Goal: Register for event/course

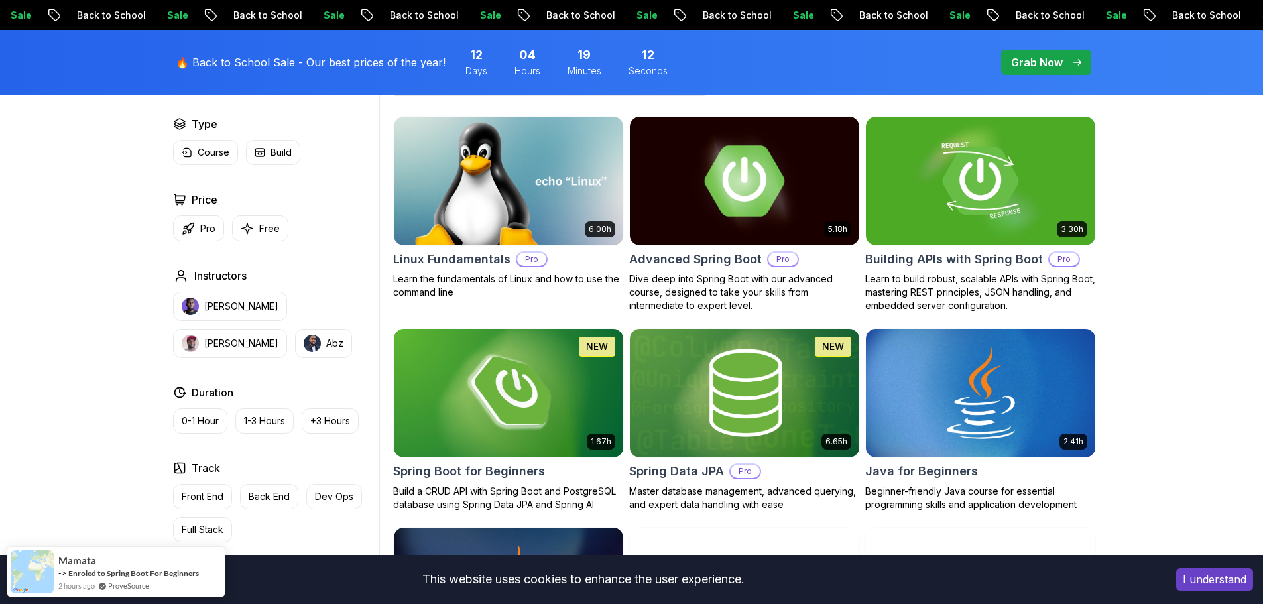
scroll to position [265, 0]
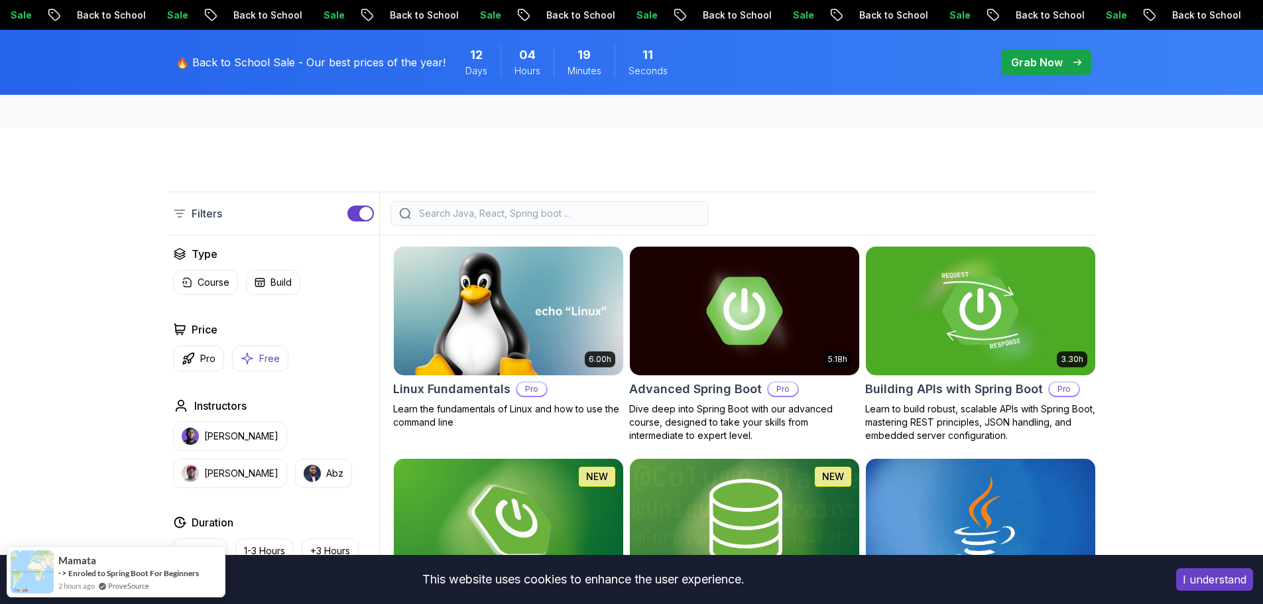
click at [247, 353] on icon "button" at bounding box center [247, 358] width 13 height 14
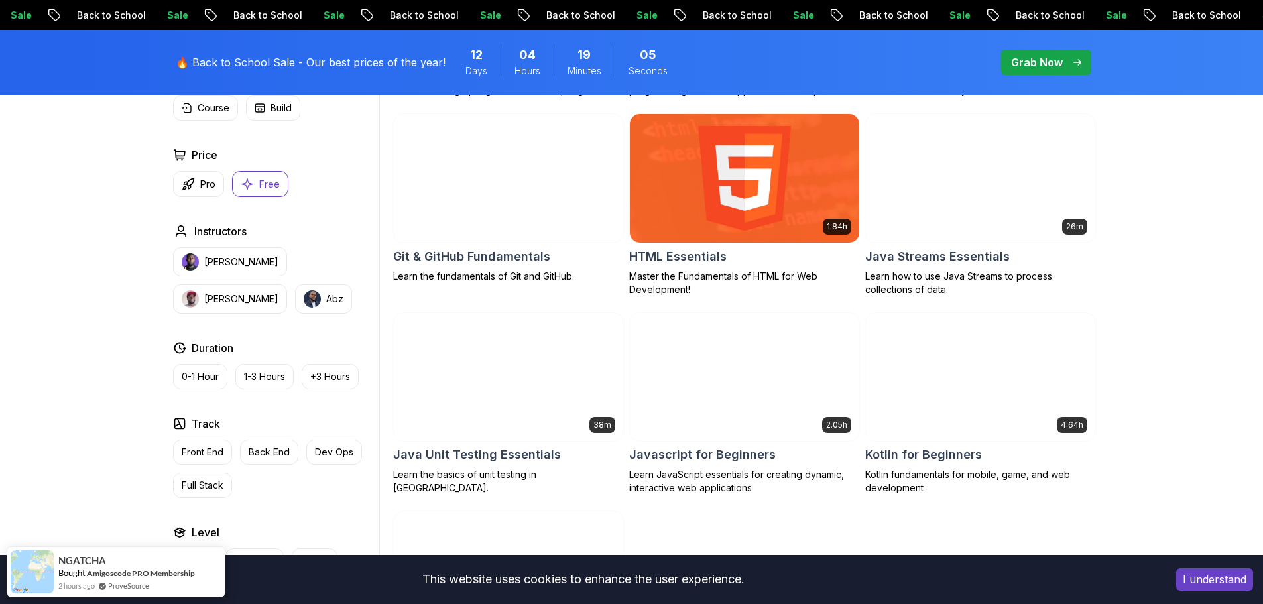
scroll to position [398, 0]
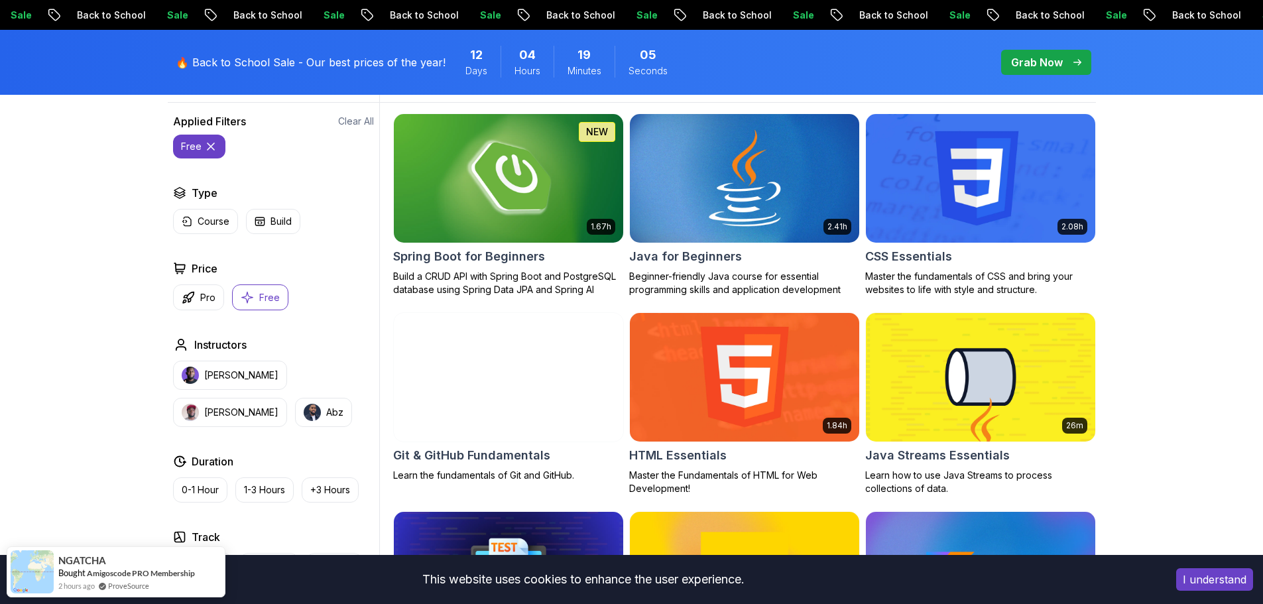
click at [726, 204] on img at bounding box center [744, 178] width 241 height 135
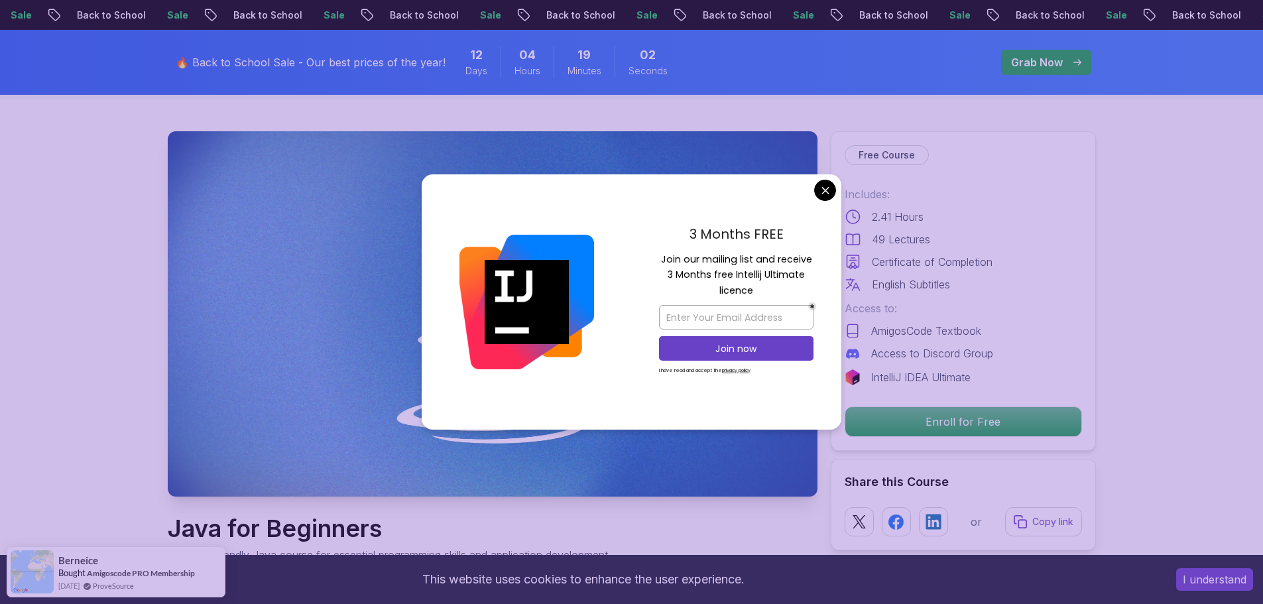
scroll to position [66, 0]
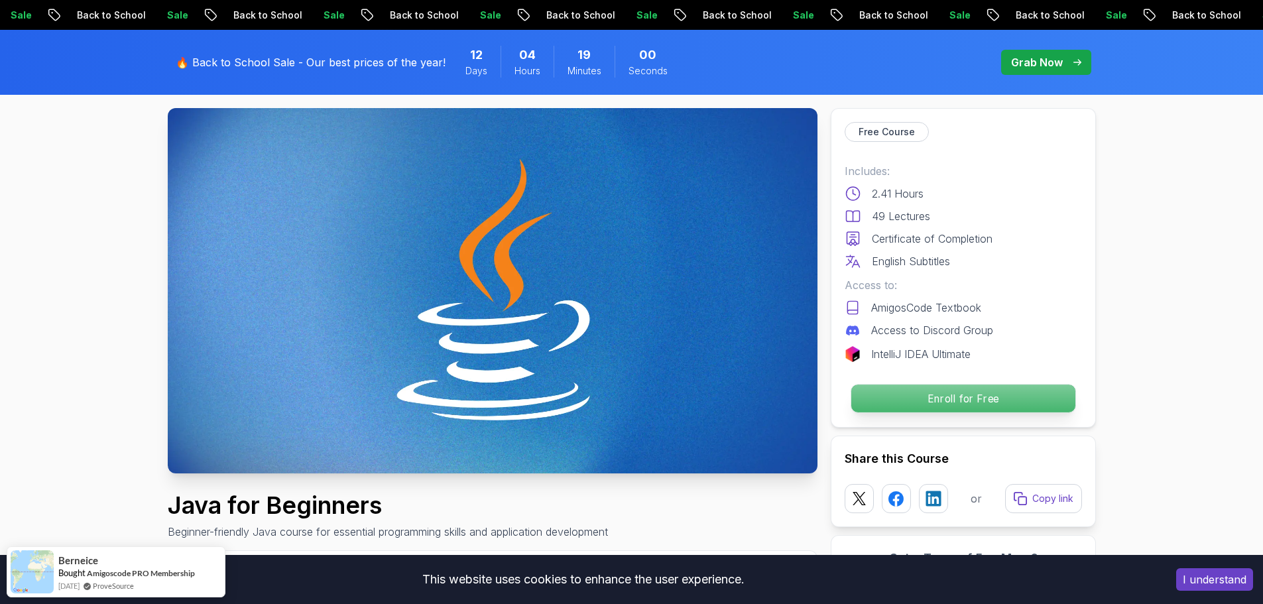
click at [934, 402] on p "Enroll for Free" at bounding box center [963, 399] width 224 height 28
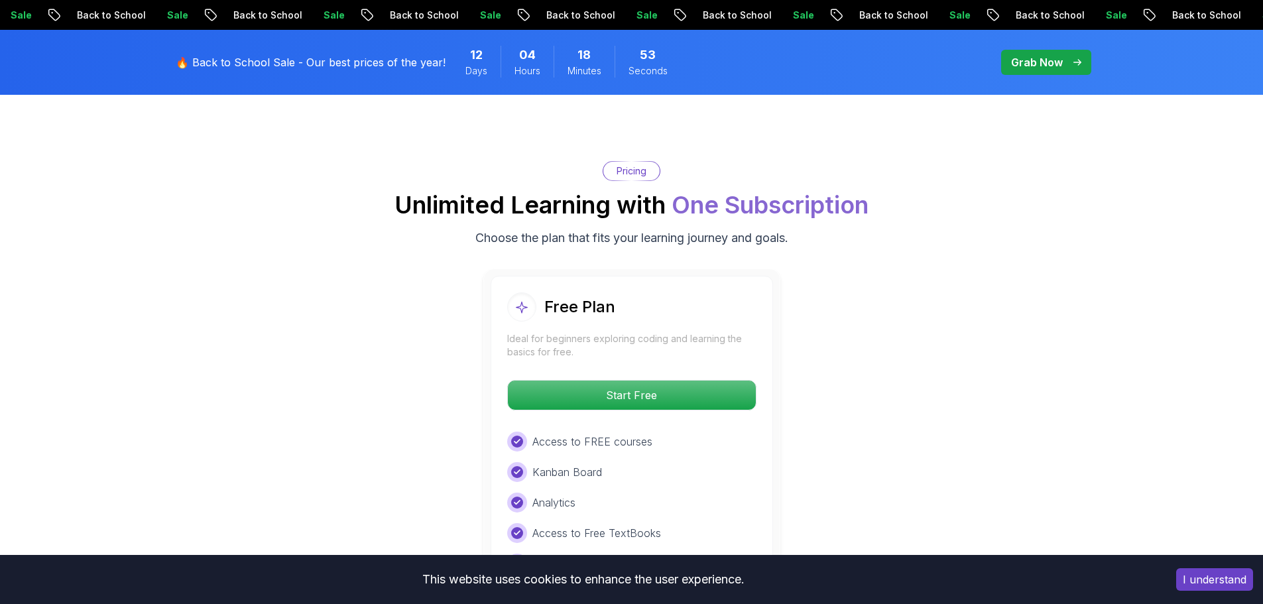
scroll to position [2644, 0]
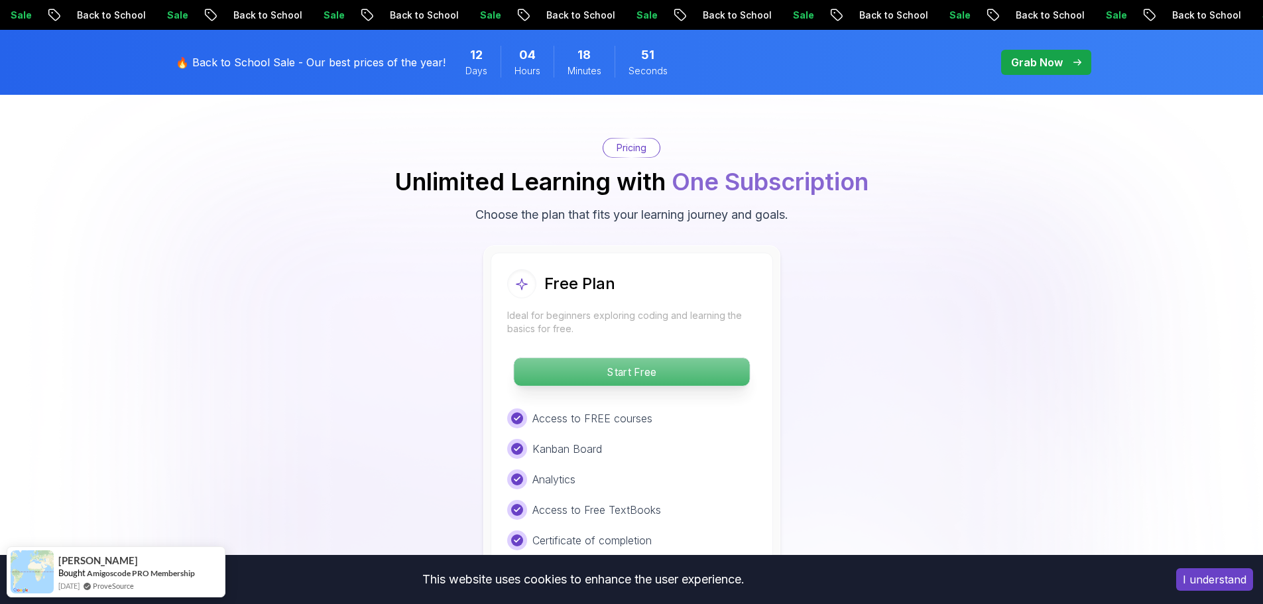
click at [553, 358] on p "Start Free" at bounding box center [631, 372] width 235 height 28
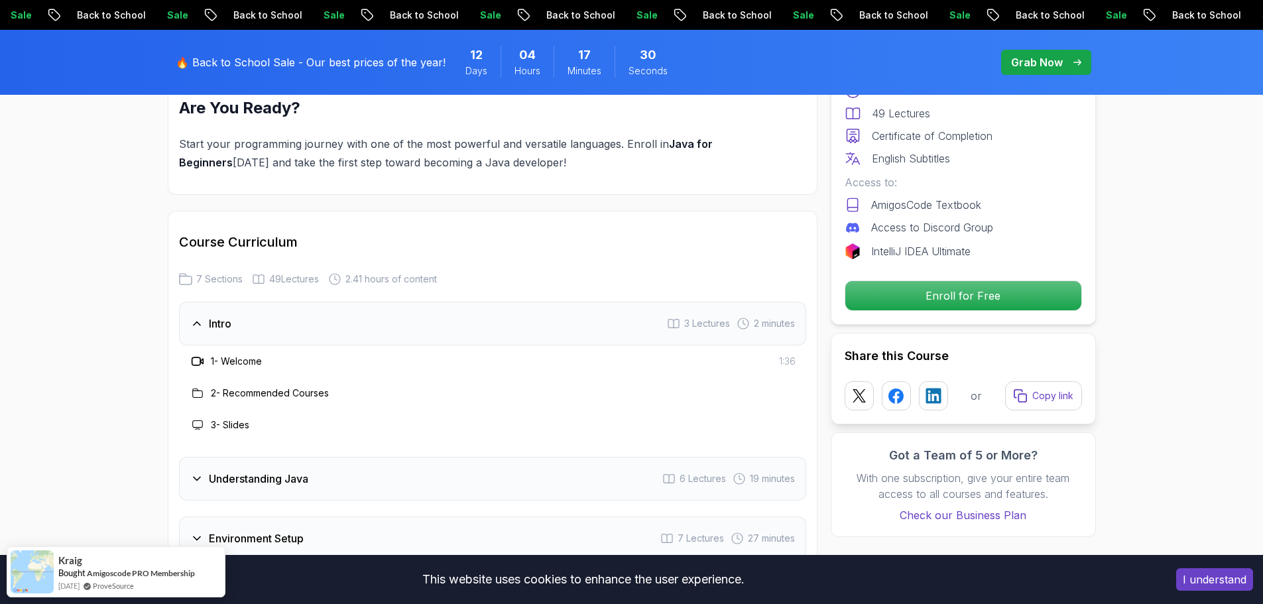
scroll to position [1856, 0]
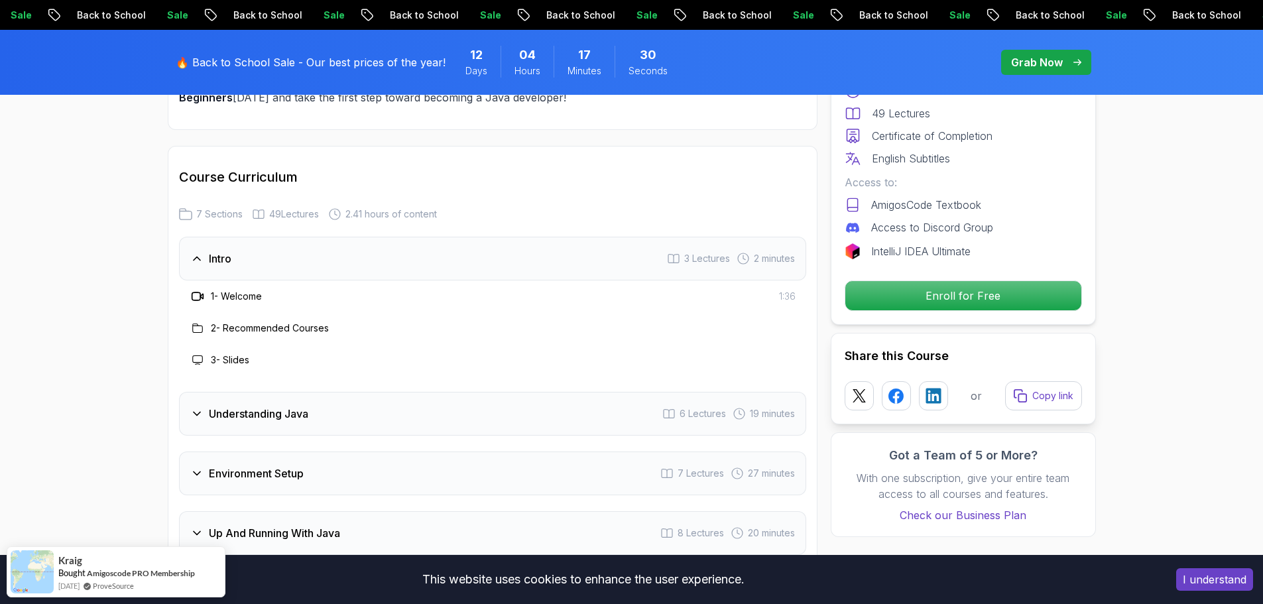
click at [256, 392] on div "Understanding Java 6 Lectures 19 minutes" at bounding box center [492, 414] width 627 height 44
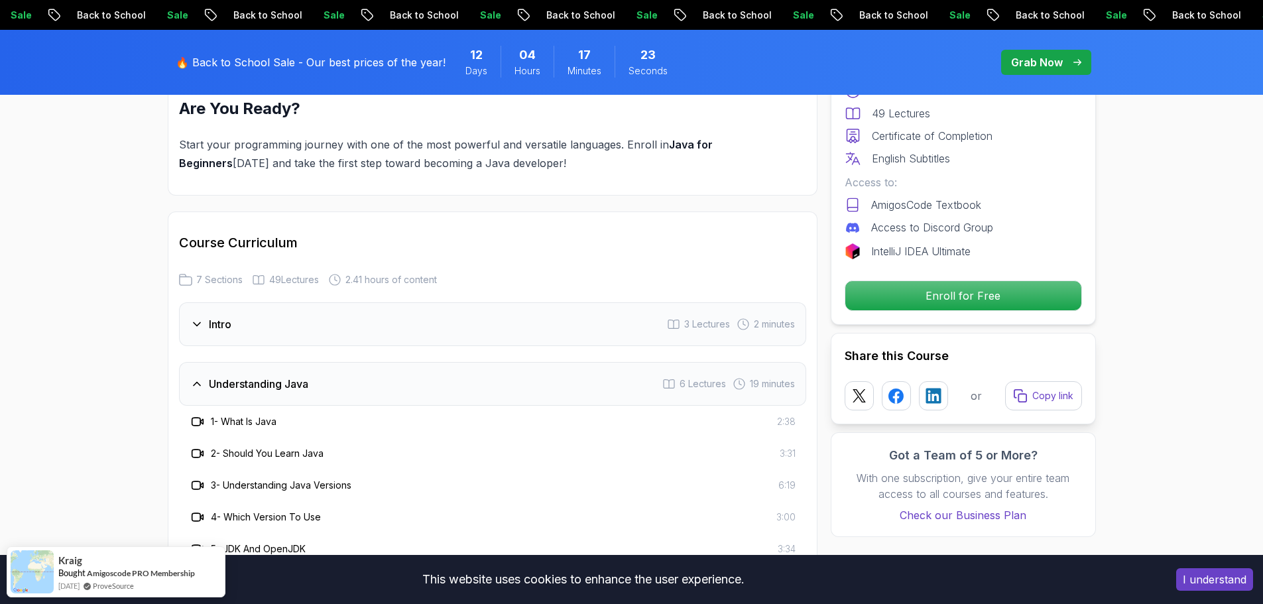
scroll to position [1790, 0]
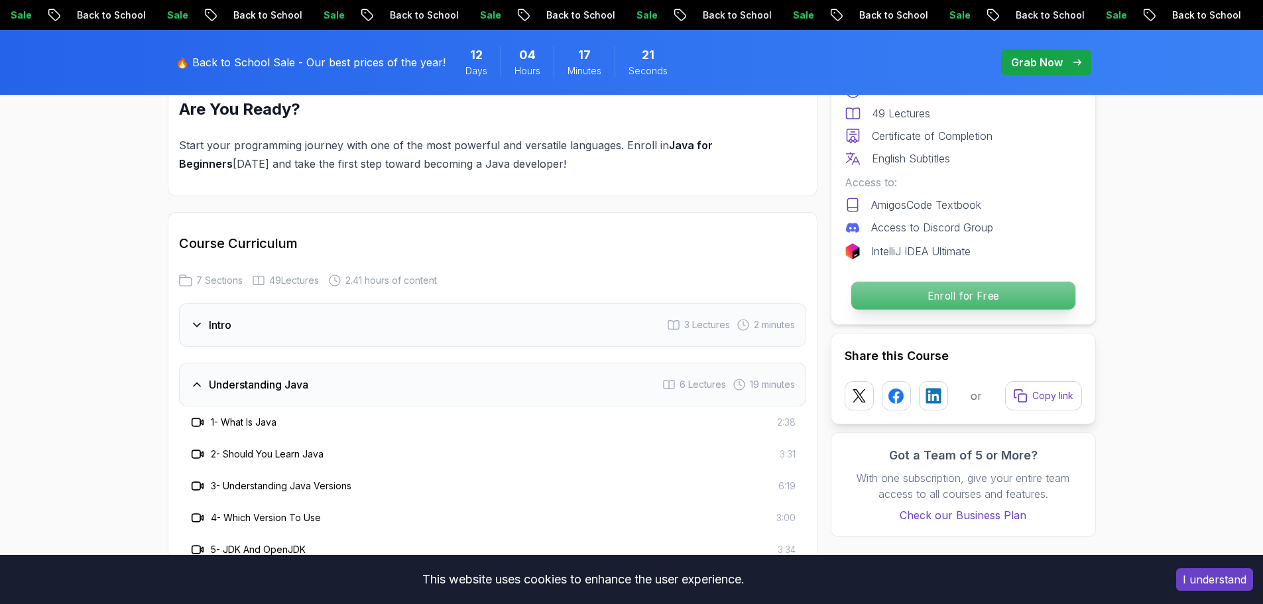
click at [973, 300] on p "Enroll for Free" at bounding box center [963, 296] width 224 height 28
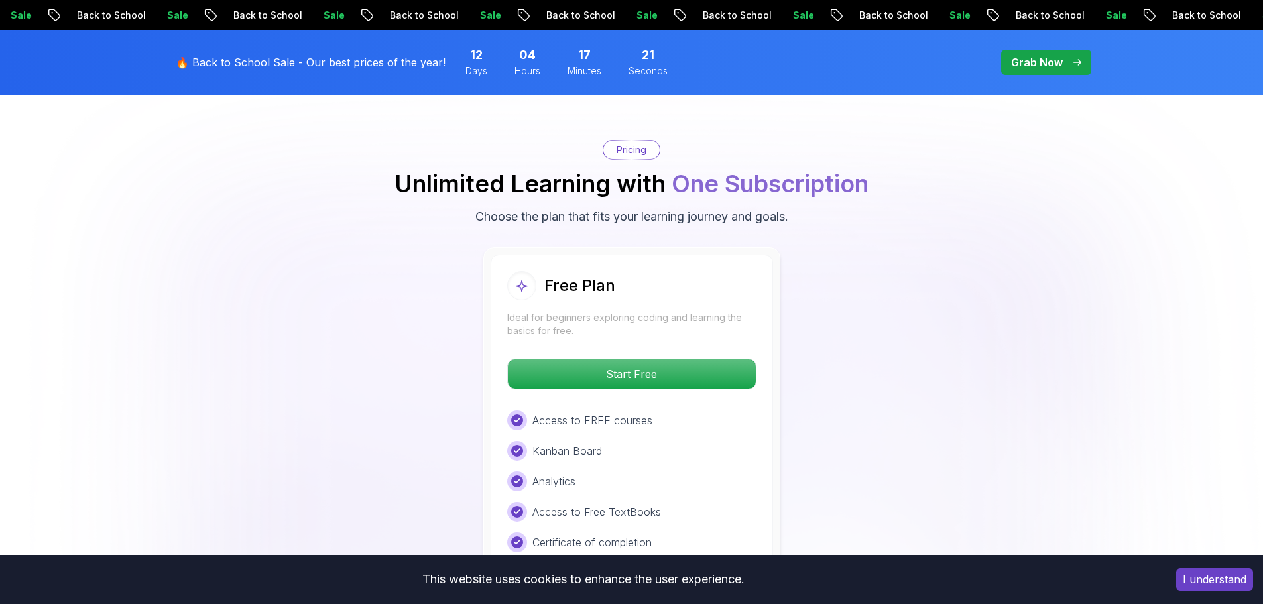
scroll to position [2739, 0]
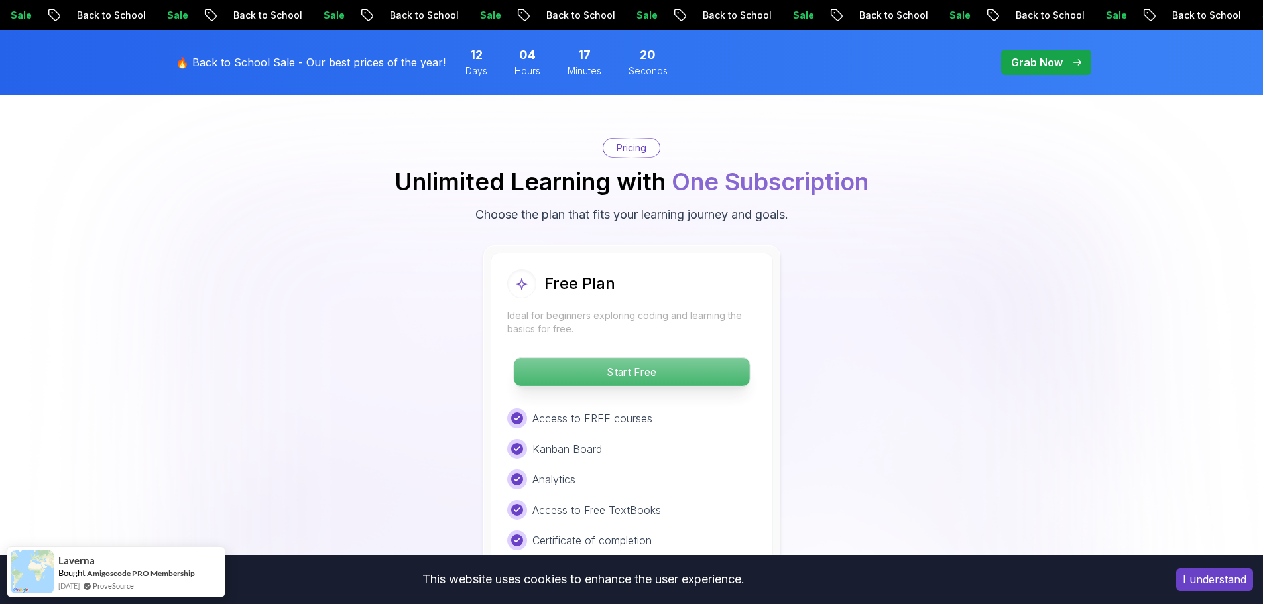
click at [651, 358] on p "Start Free" at bounding box center [631, 372] width 235 height 28
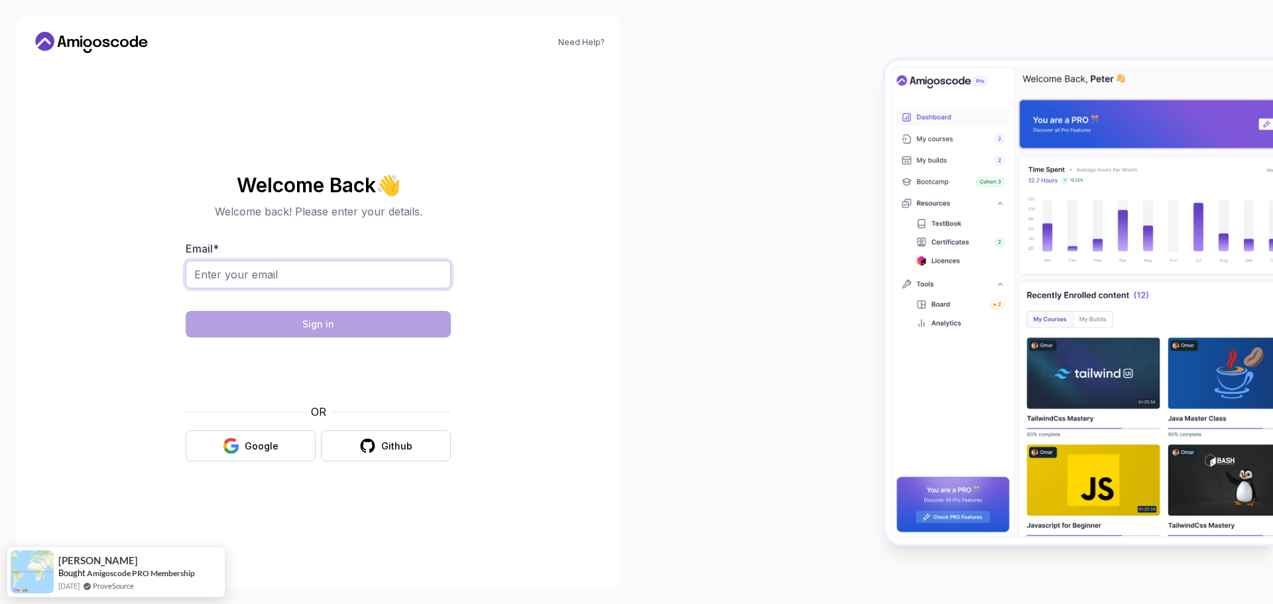
click at [271, 276] on input "Email *" at bounding box center [318, 275] width 265 height 28
type input "ivanlazarov37@outlook.com"
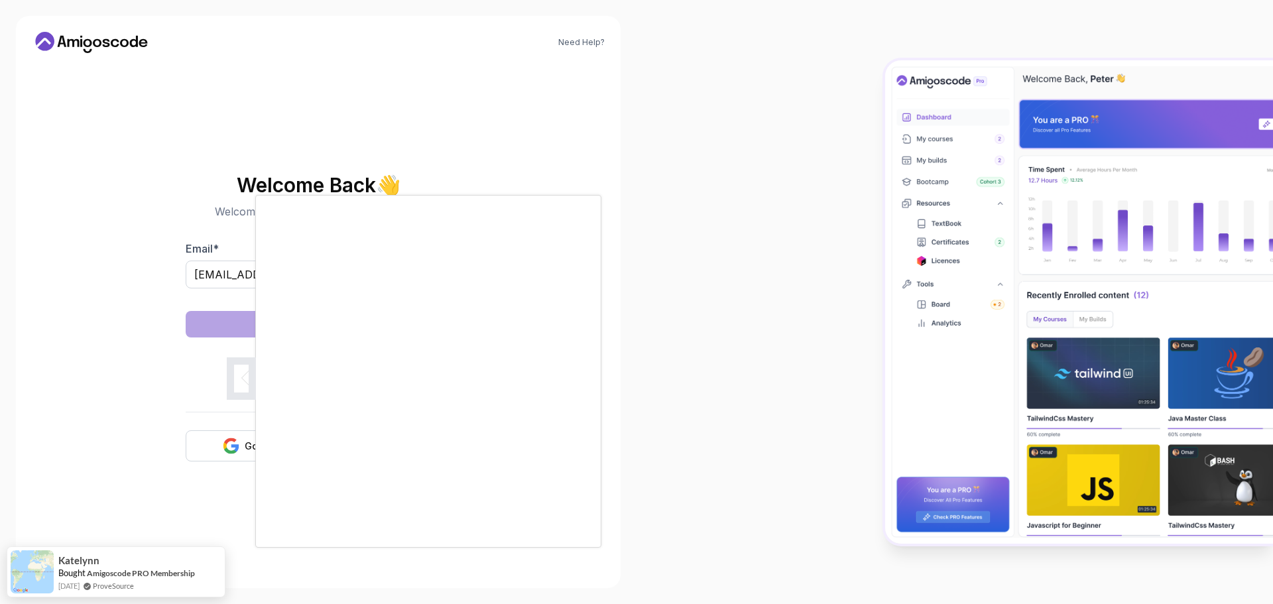
click at [683, 390] on div at bounding box center [636, 302] width 1273 height 604
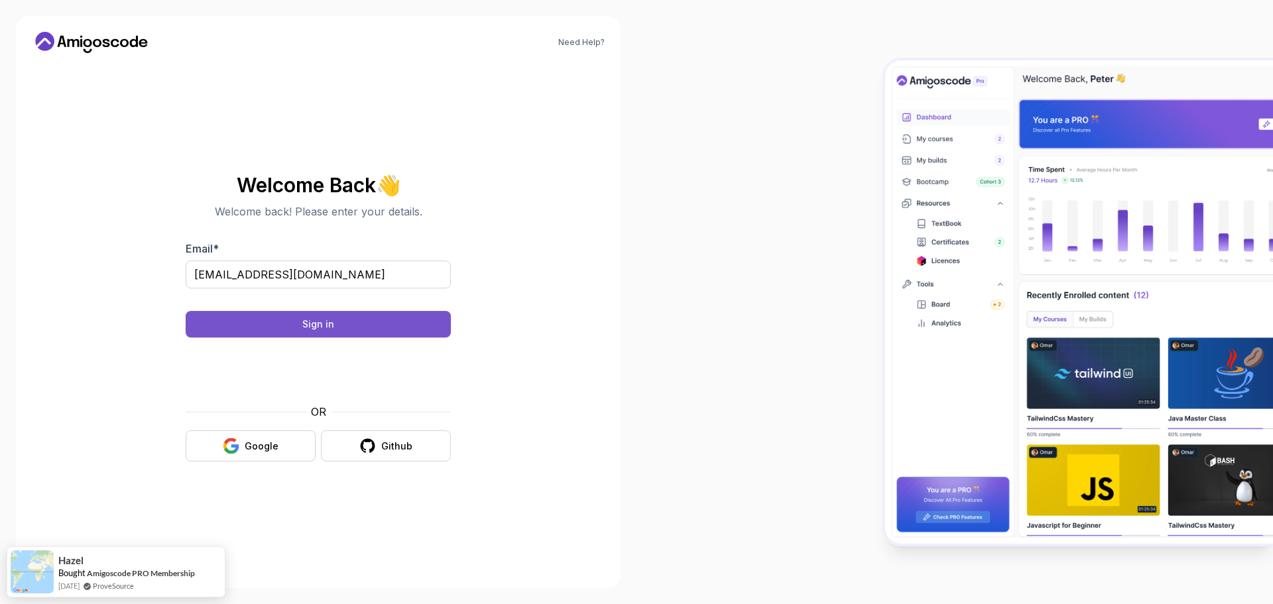
click at [311, 320] on div "Sign in" at bounding box center [318, 324] width 32 height 13
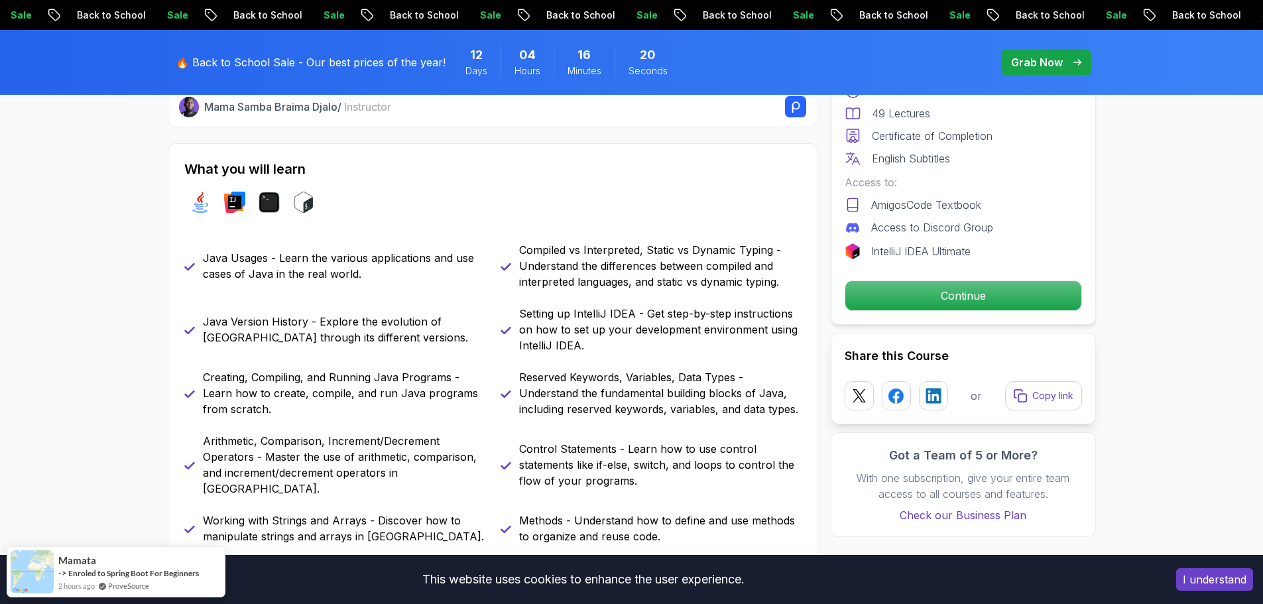
scroll to position [663, 0]
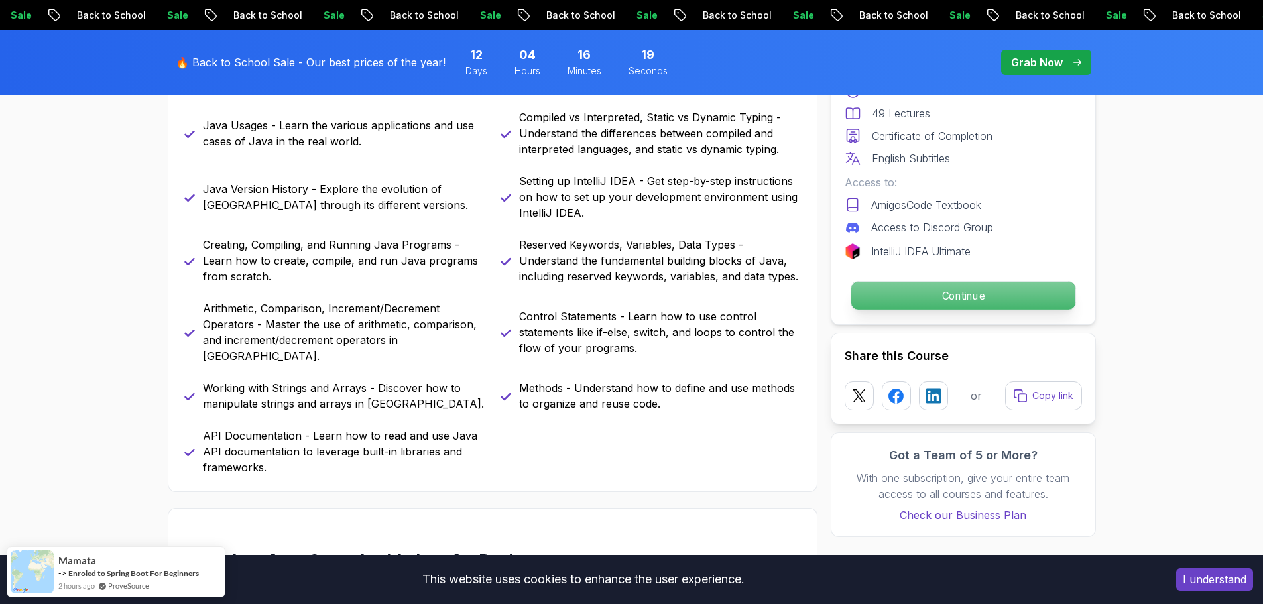
click at [948, 290] on p "Continue" at bounding box center [963, 296] width 224 height 28
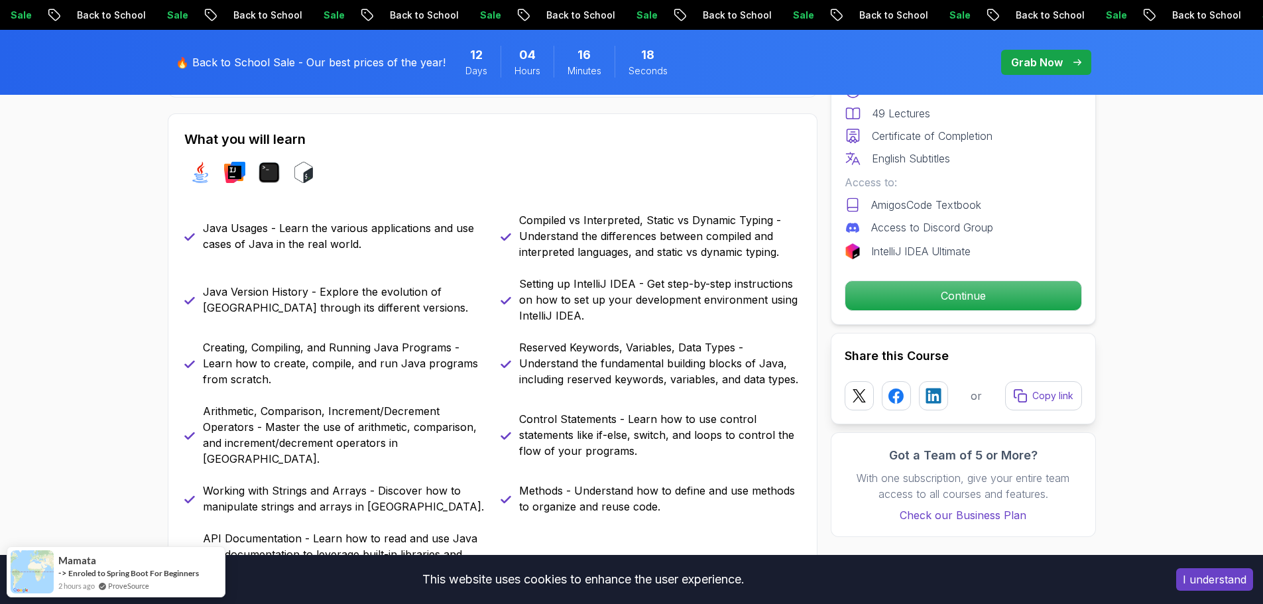
scroll to position [398, 0]
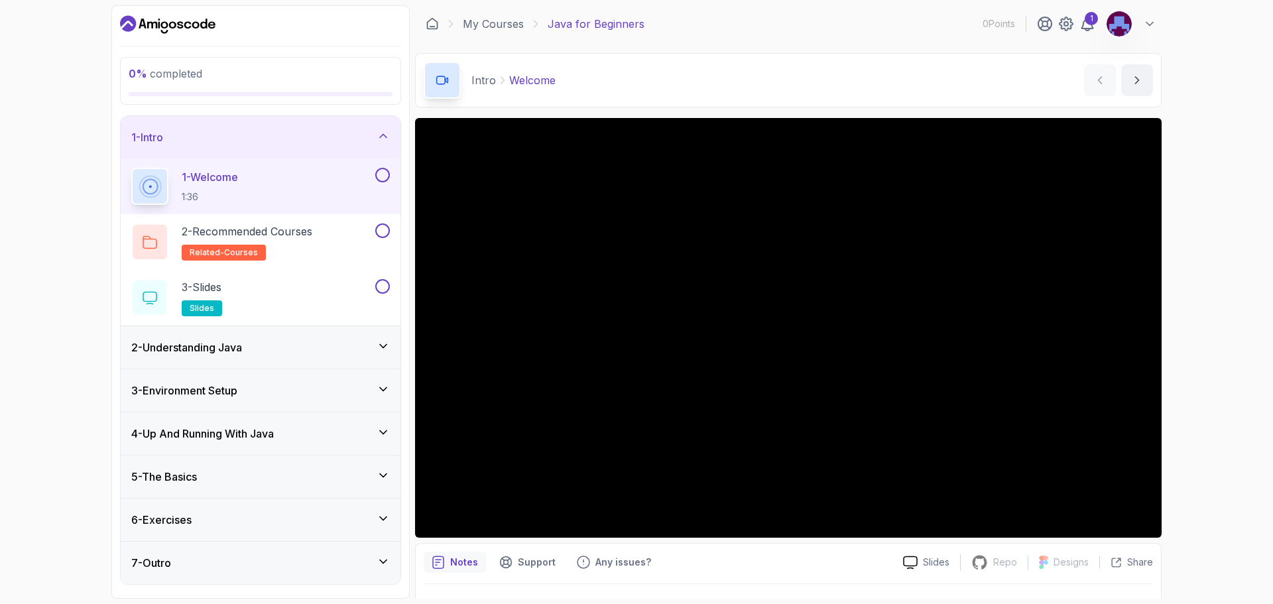
click at [385, 173] on button at bounding box center [382, 175] width 15 height 15
click at [354, 227] on div "2 - Recommended Courses related-courses" at bounding box center [251, 241] width 241 height 37
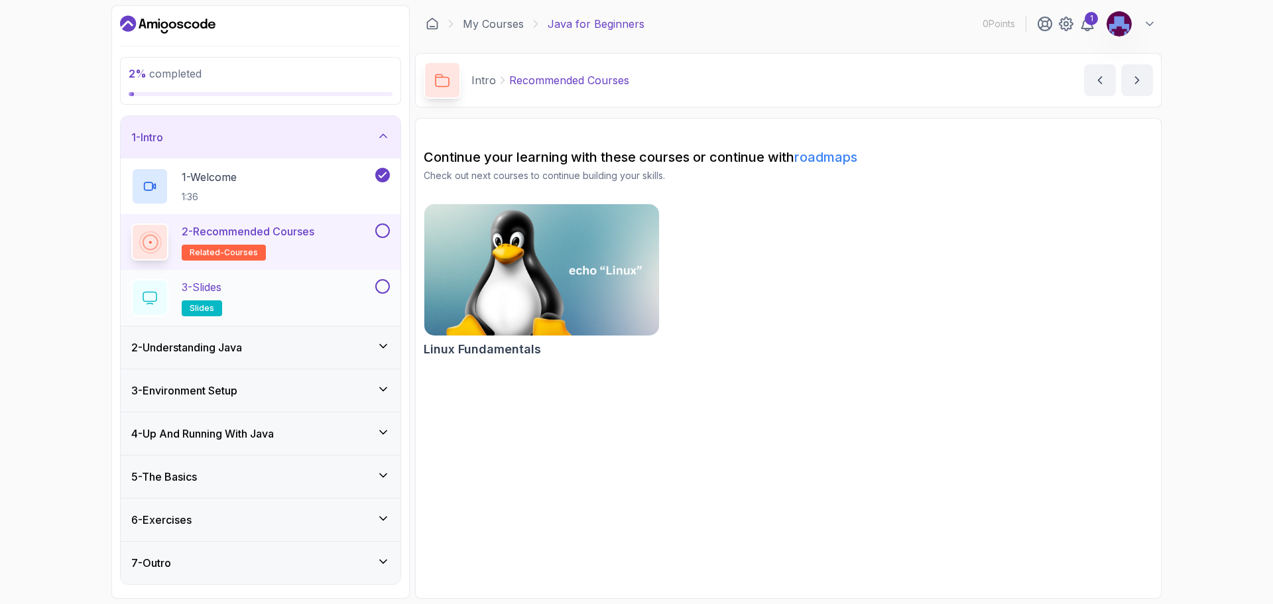
click at [383, 291] on button at bounding box center [382, 286] width 15 height 15
click at [382, 226] on button at bounding box center [382, 230] width 15 height 15
click at [357, 354] on div "2 - Understanding Java" at bounding box center [260, 347] width 259 height 16
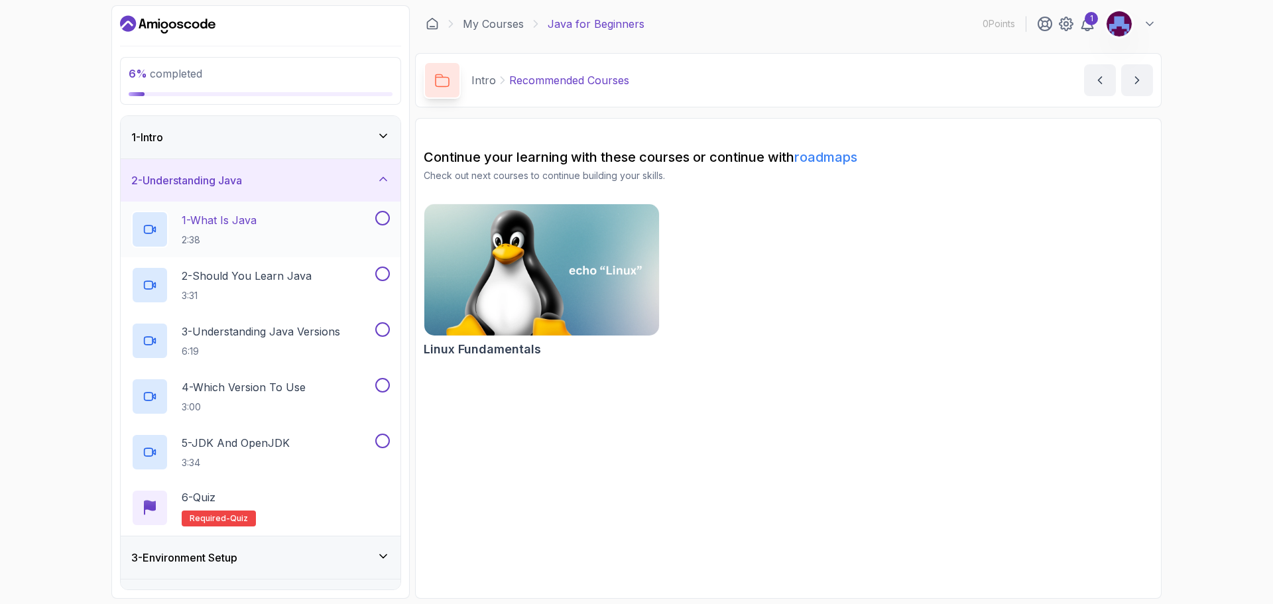
click at [383, 221] on button at bounding box center [382, 218] width 15 height 15
click at [345, 283] on div "2 - Should You Learn Java 3:31" at bounding box center [251, 285] width 241 height 37
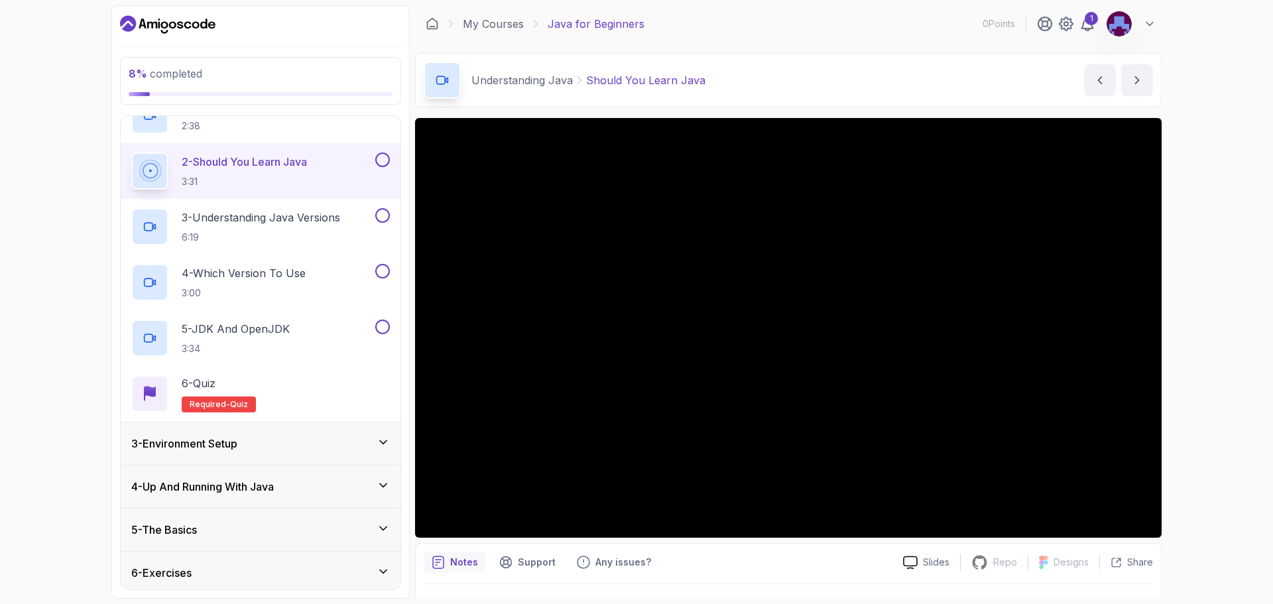
scroll to position [133, 0]
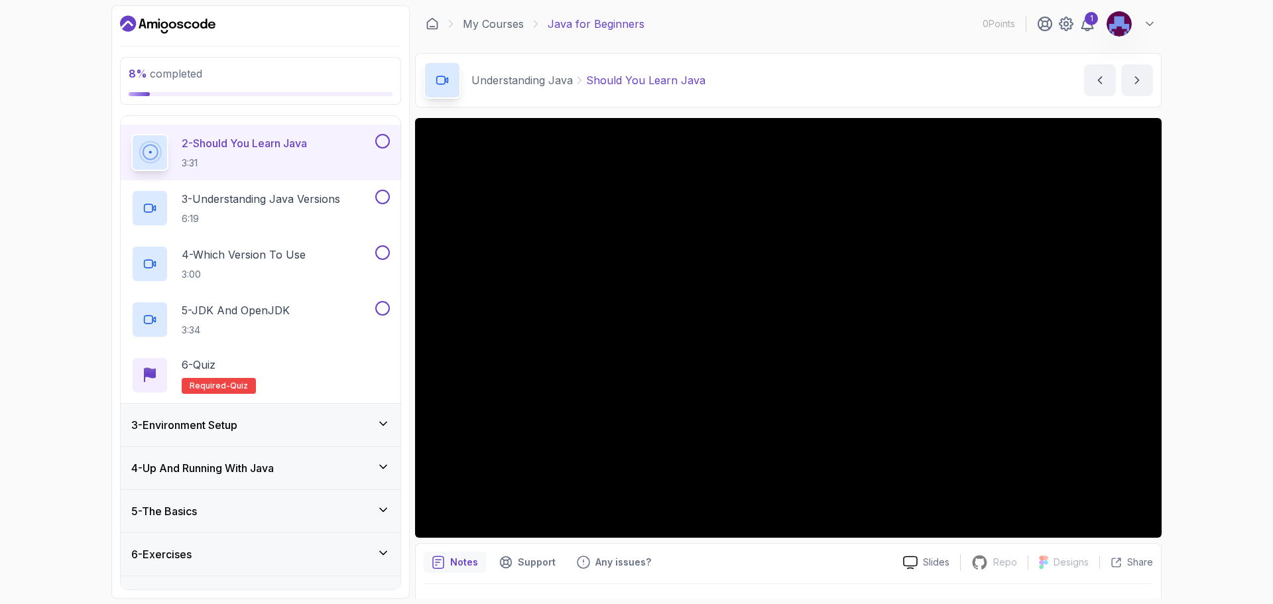
click at [285, 416] on div "3 - Environment Setup" at bounding box center [261, 425] width 280 height 42
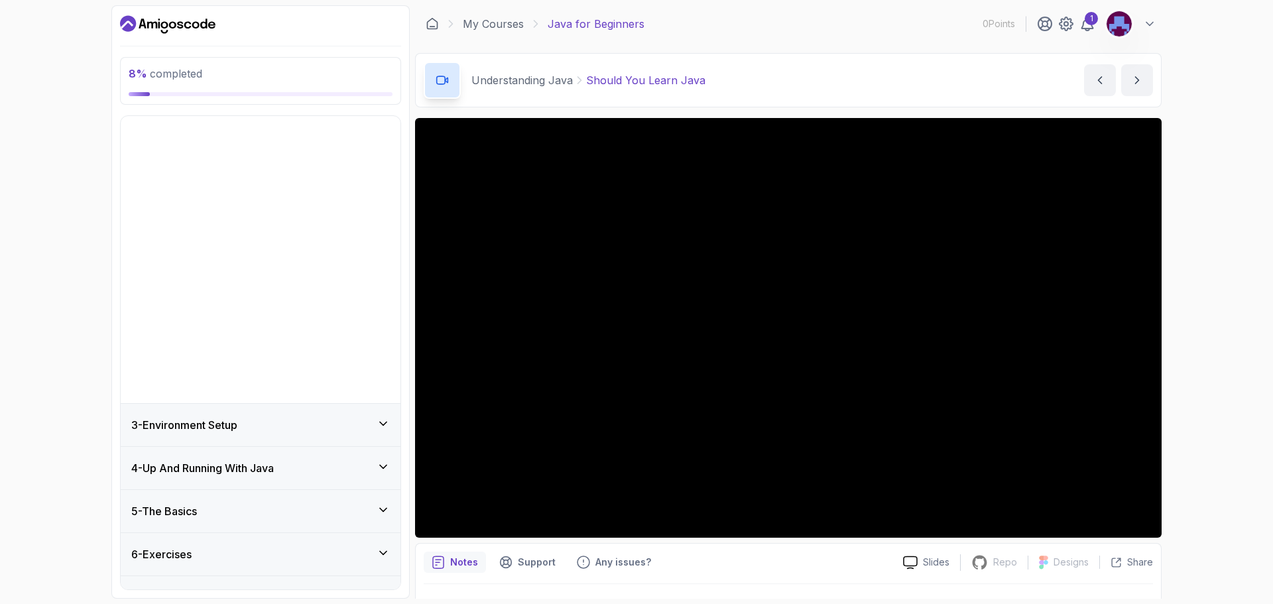
scroll to position [0, 0]
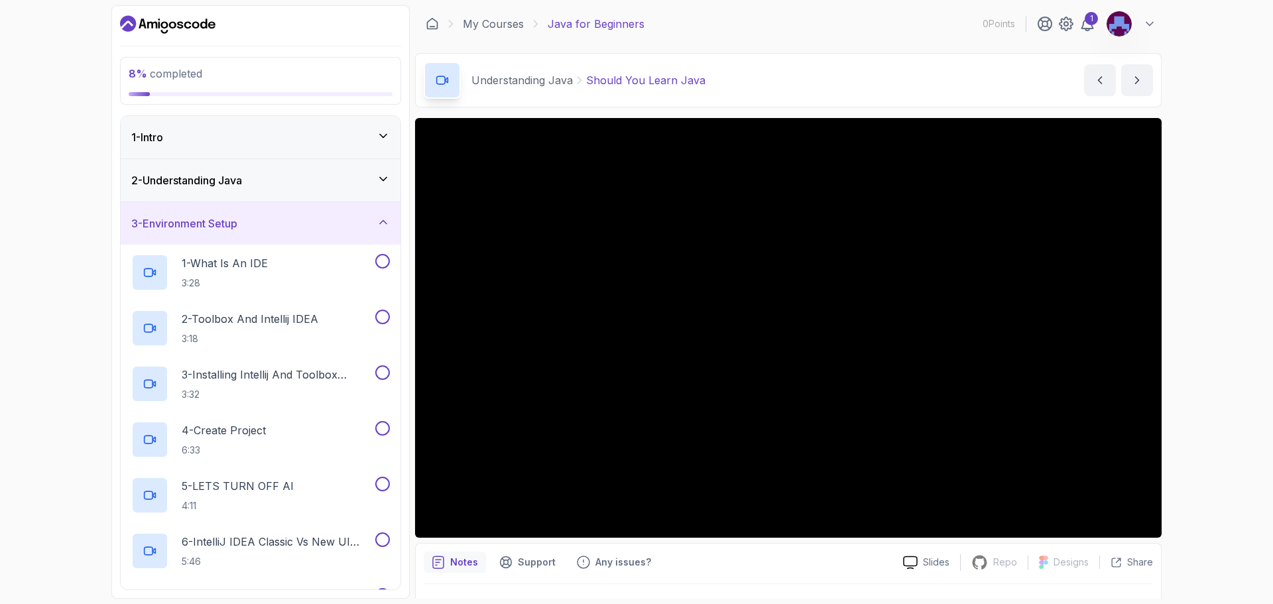
click at [345, 235] on div "3 - Environment Setup" at bounding box center [261, 223] width 280 height 42
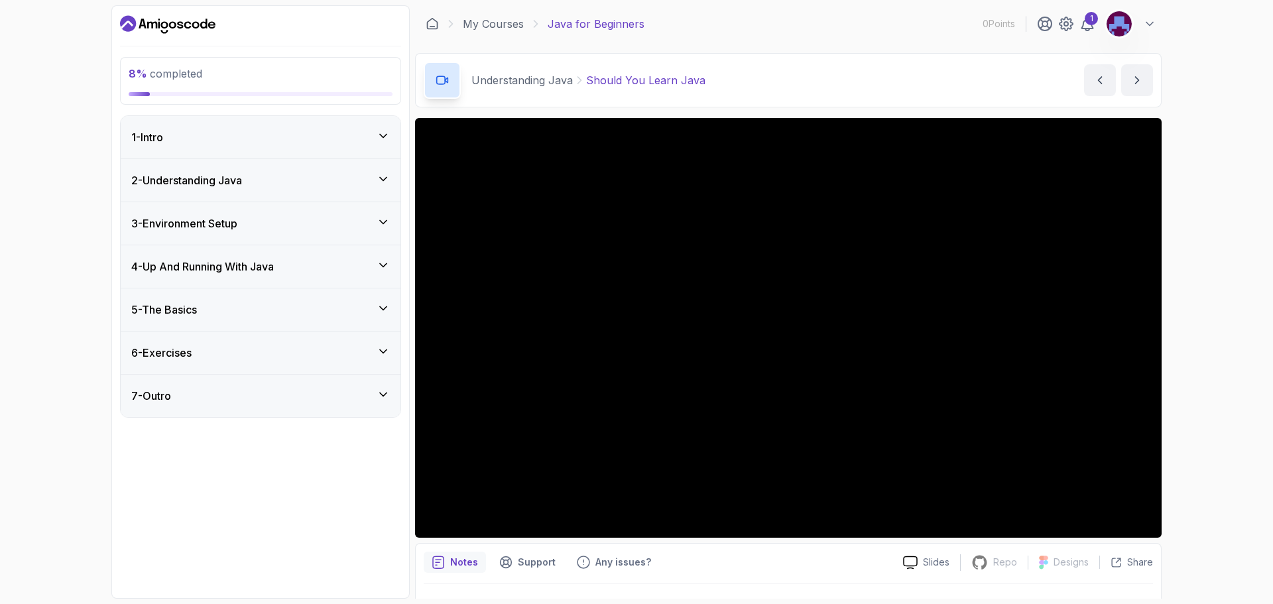
click at [316, 178] on div "2 - Understanding Java" at bounding box center [260, 180] width 259 height 16
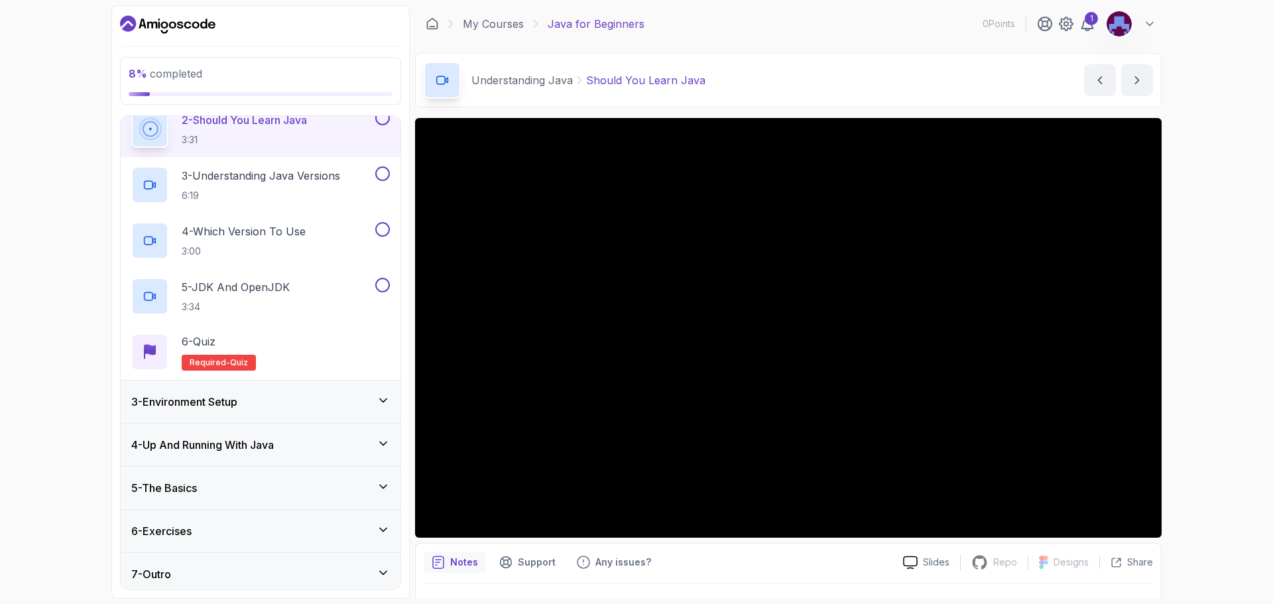
scroll to position [162, 0]
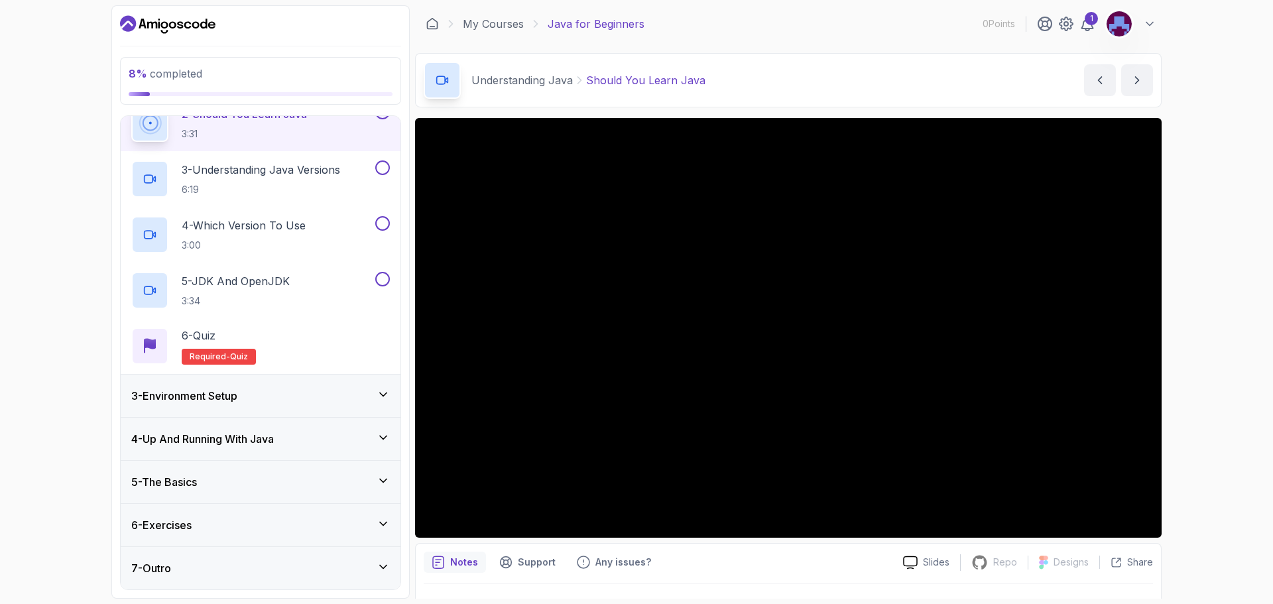
click at [260, 395] on div "3 - Environment Setup" at bounding box center [260, 396] width 259 height 16
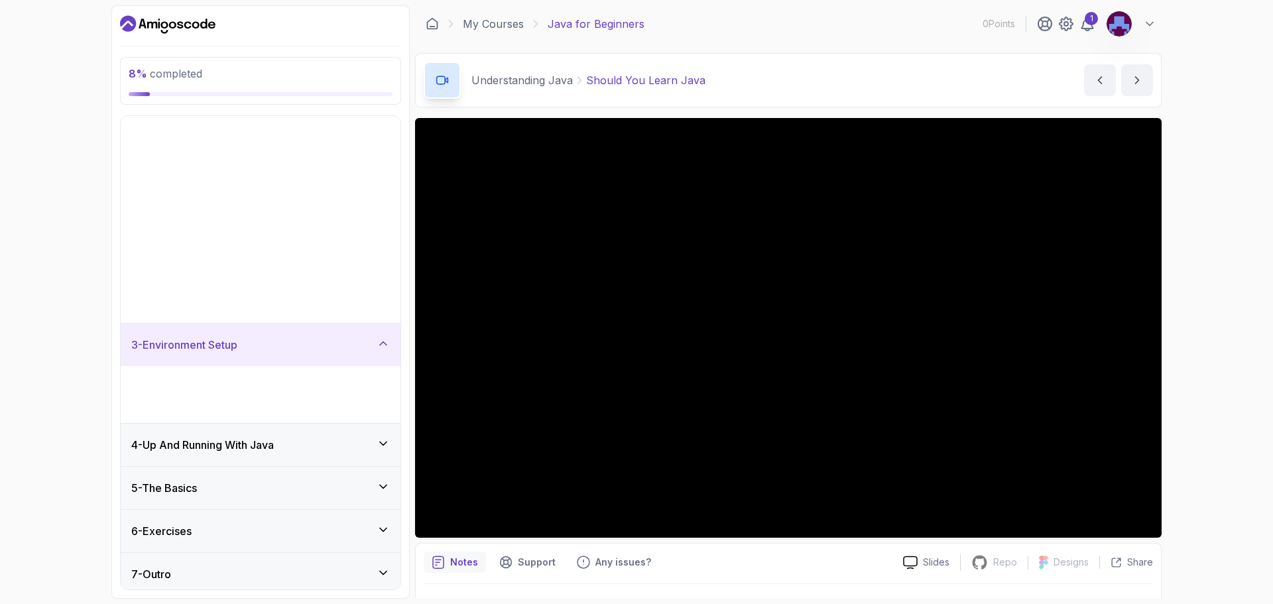
scroll to position [0, 0]
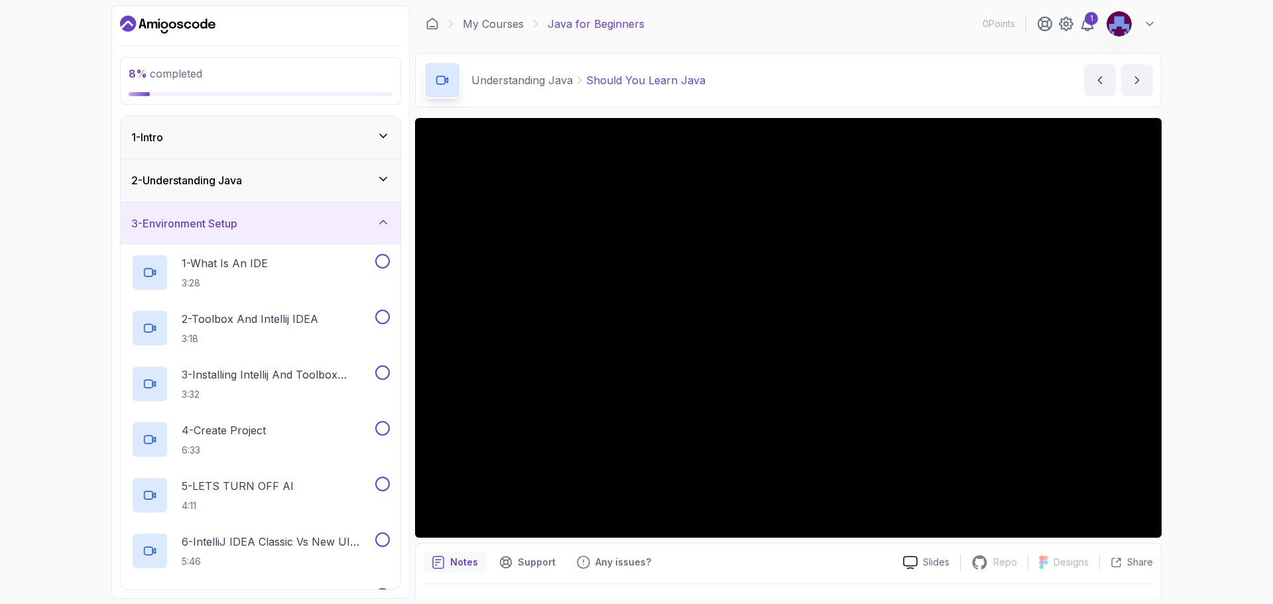
click at [282, 221] on div "3 - Environment Setup" at bounding box center [260, 223] width 259 height 16
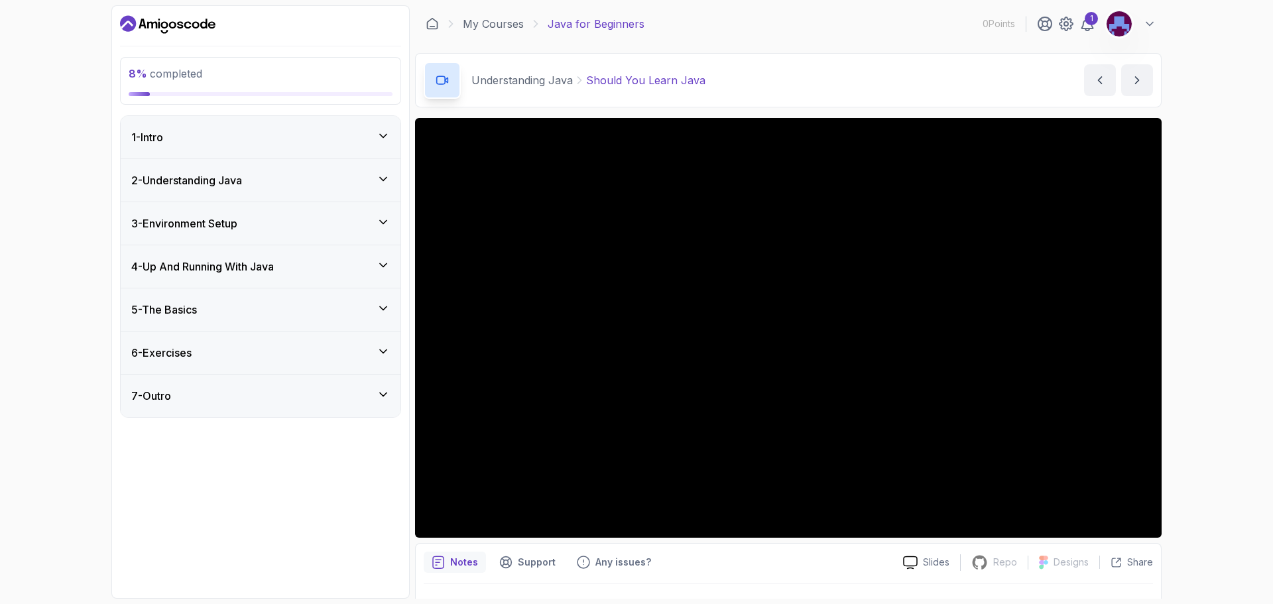
click at [263, 178] on div "2 - Understanding Java" at bounding box center [260, 180] width 259 height 16
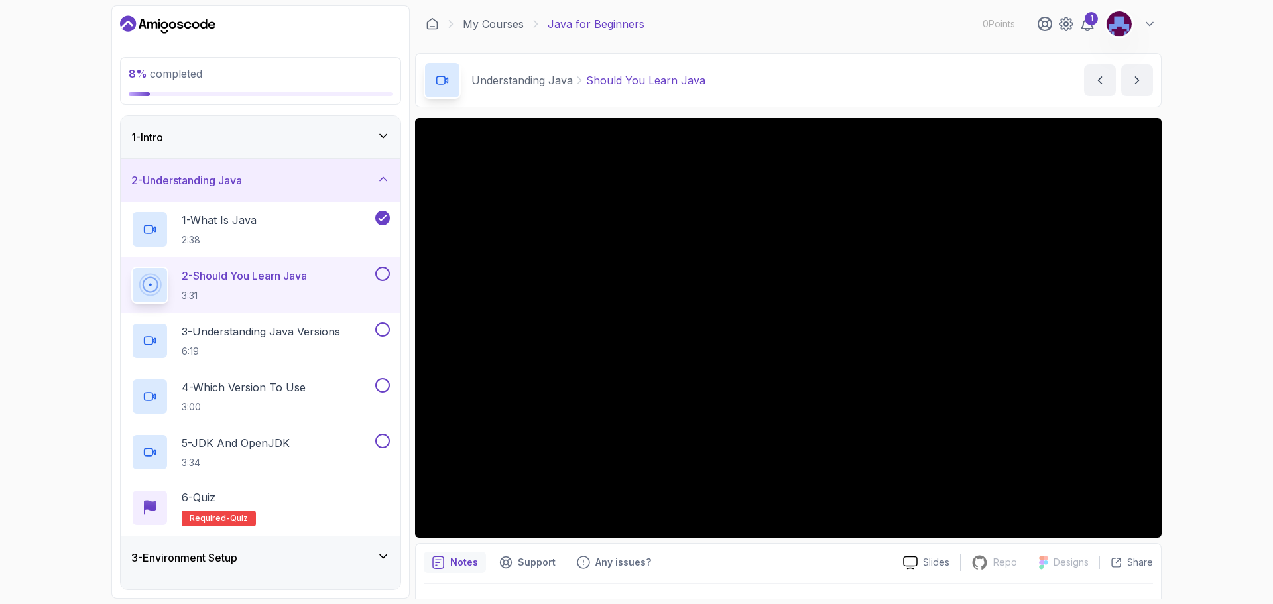
click at [223, 129] on div "1 - Intro" at bounding box center [260, 137] width 259 height 16
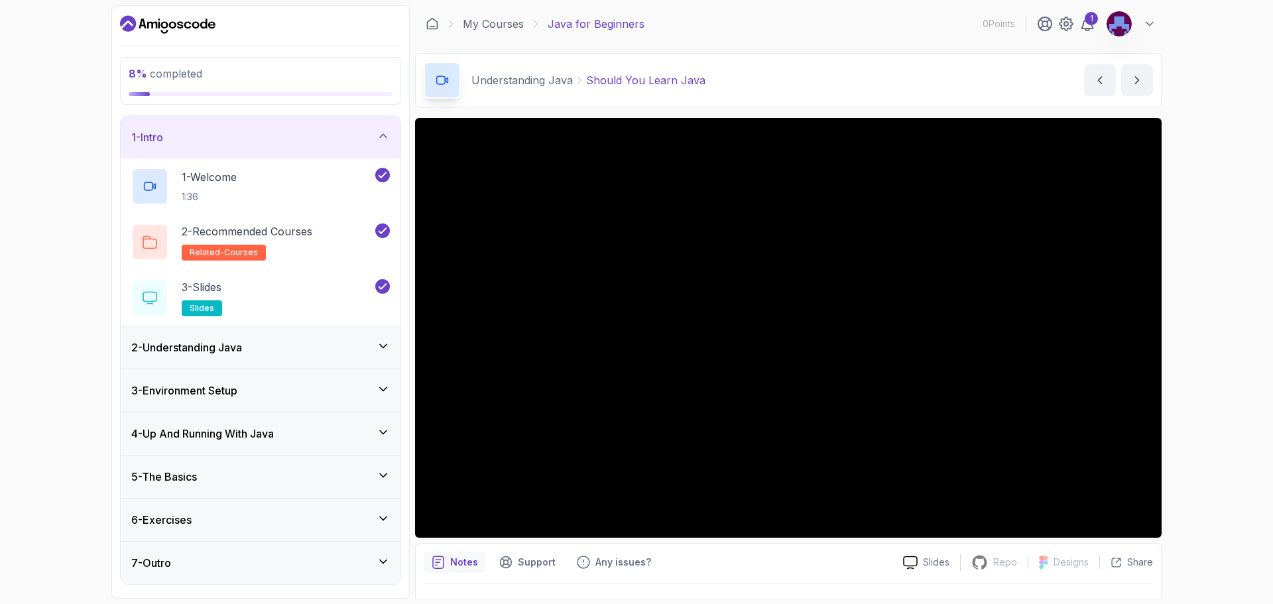
click at [250, 132] on div "1 - Intro" at bounding box center [260, 137] width 259 height 16
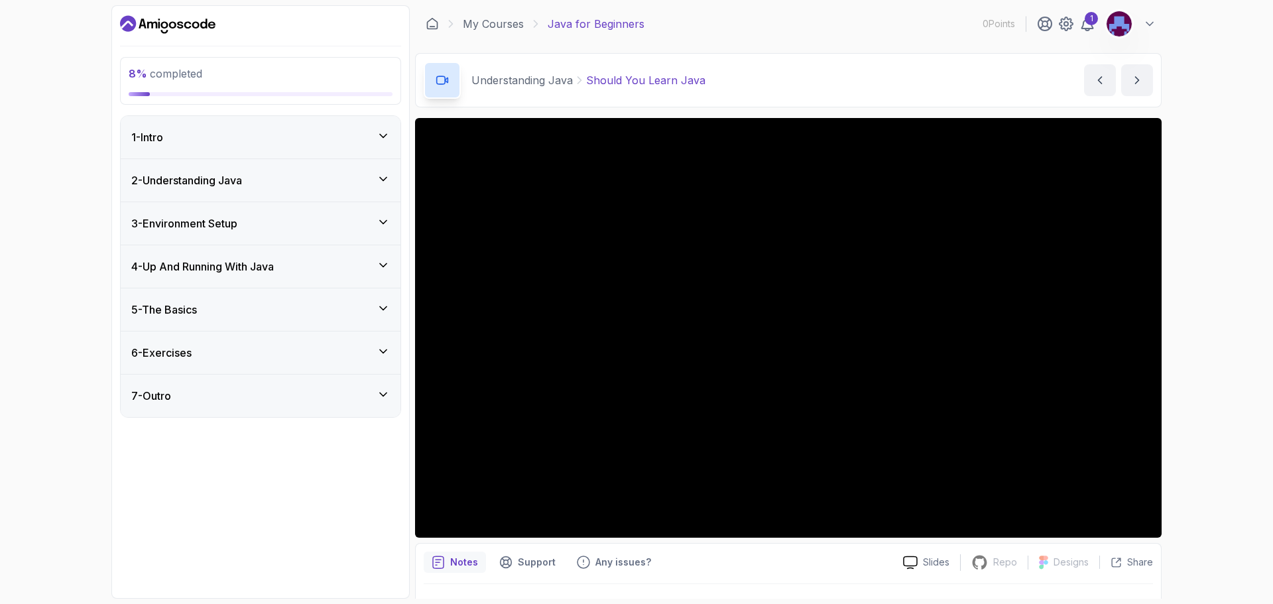
click at [242, 331] on div "6 - Exercises" at bounding box center [261, 352] width 280 height 43
click at [237, 309] on div "5 - The Basics" at bounding box center [260, 310] width 259 height 16
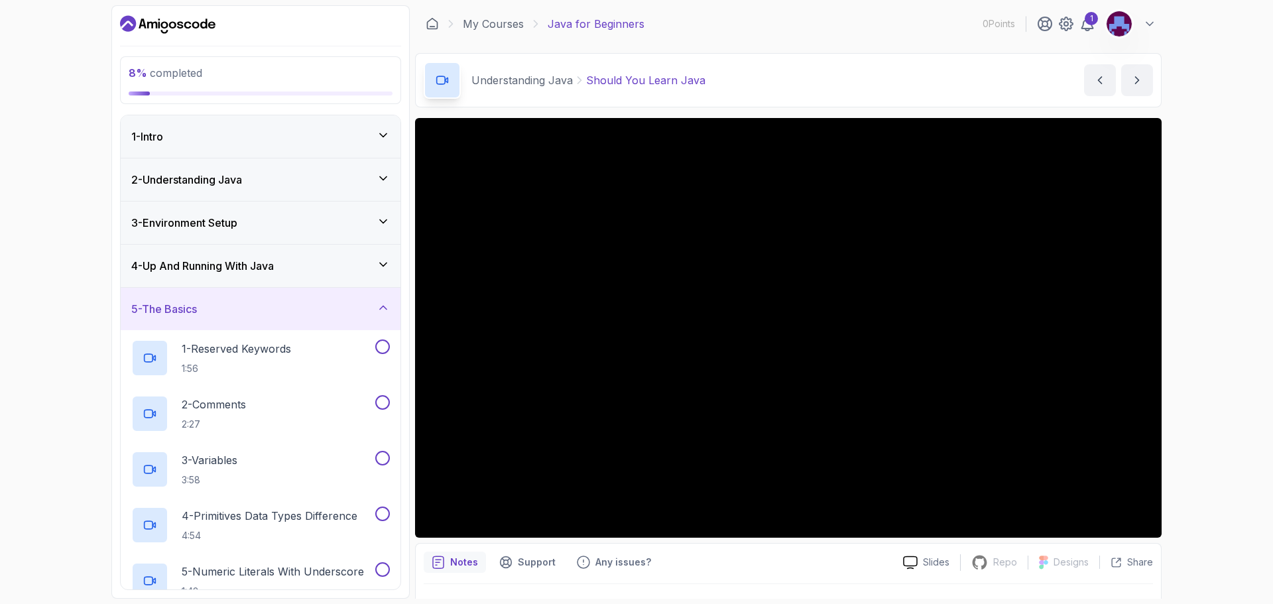
click at [237, 309] on div "5 - The Basics" at bounding box center [260, 309] width 259 height 16
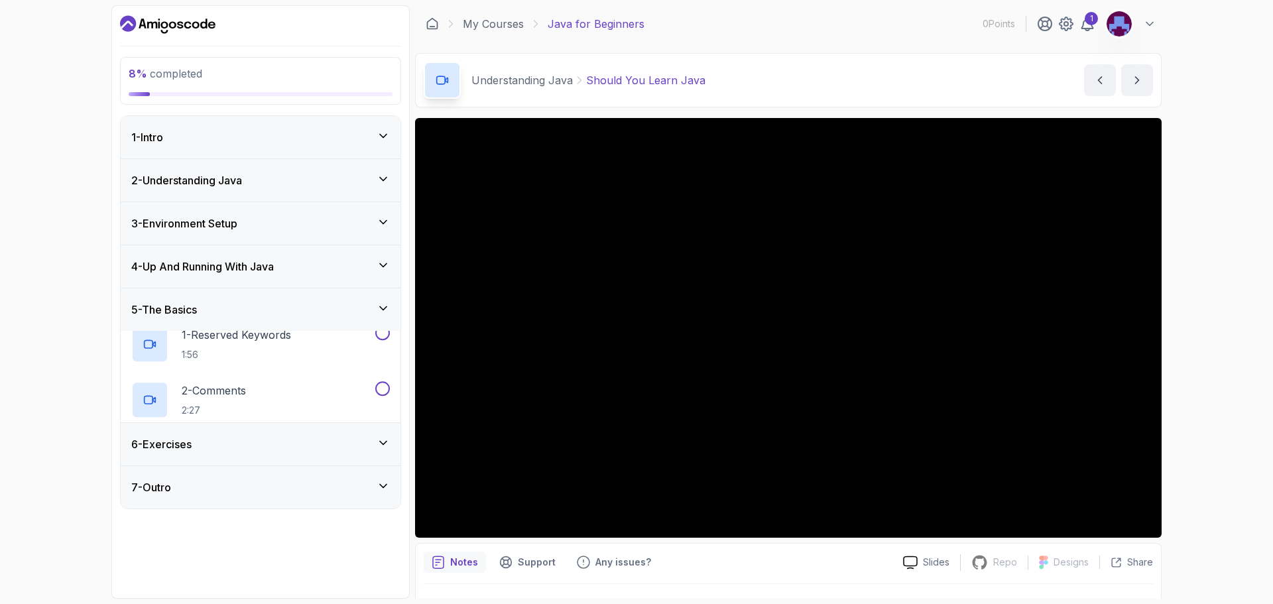
click at [230, 255] on div "4 - Up And Running With Java" at bounding box center [261, 266] width 280 height 42
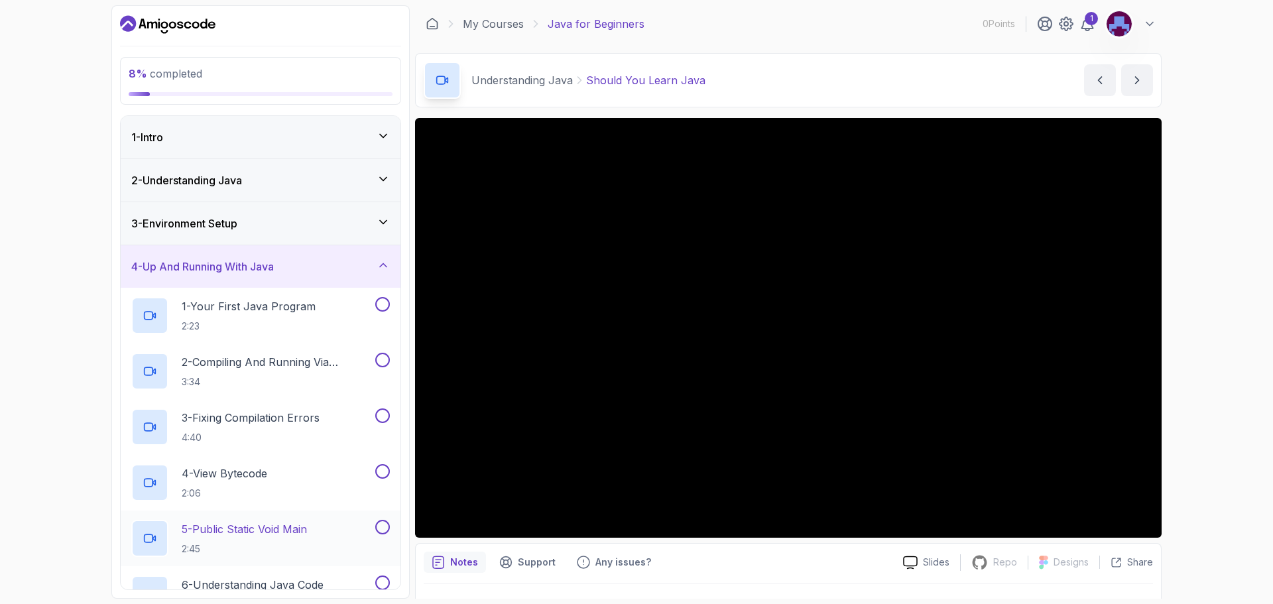
click at [216, 271] on h3 "4 - Up And Running With Java" at bounding box center [202, 267] width 143 height 16
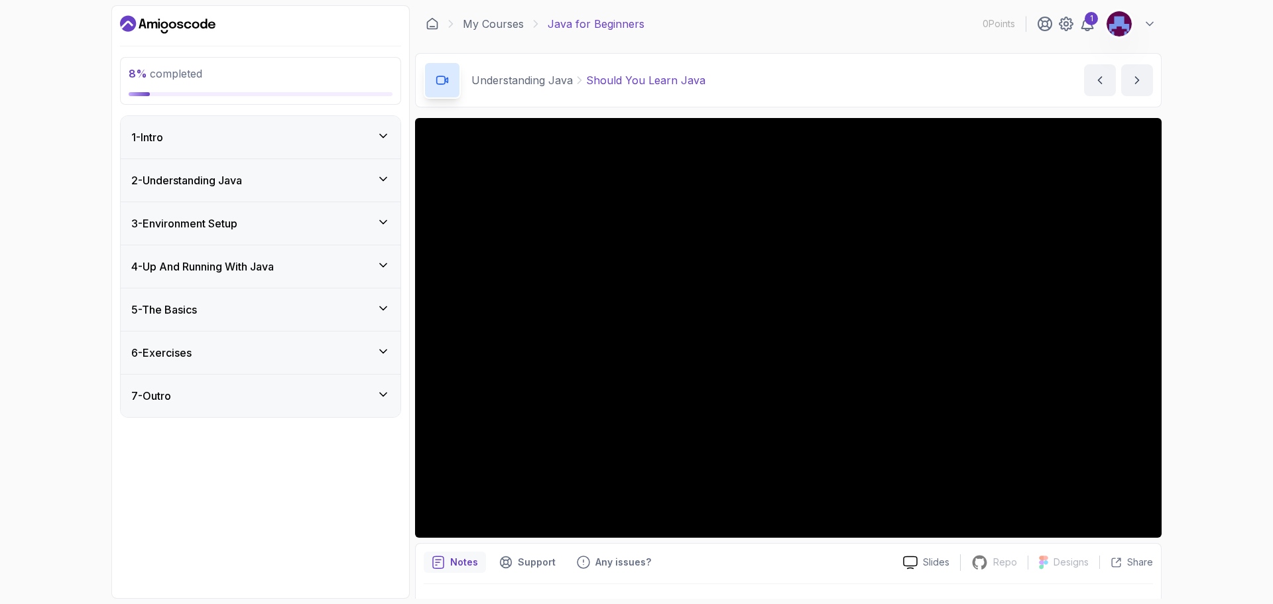
click at [211, 347] on div "6 - Exercises" at bounding box center [260, 353] width 259 height 16
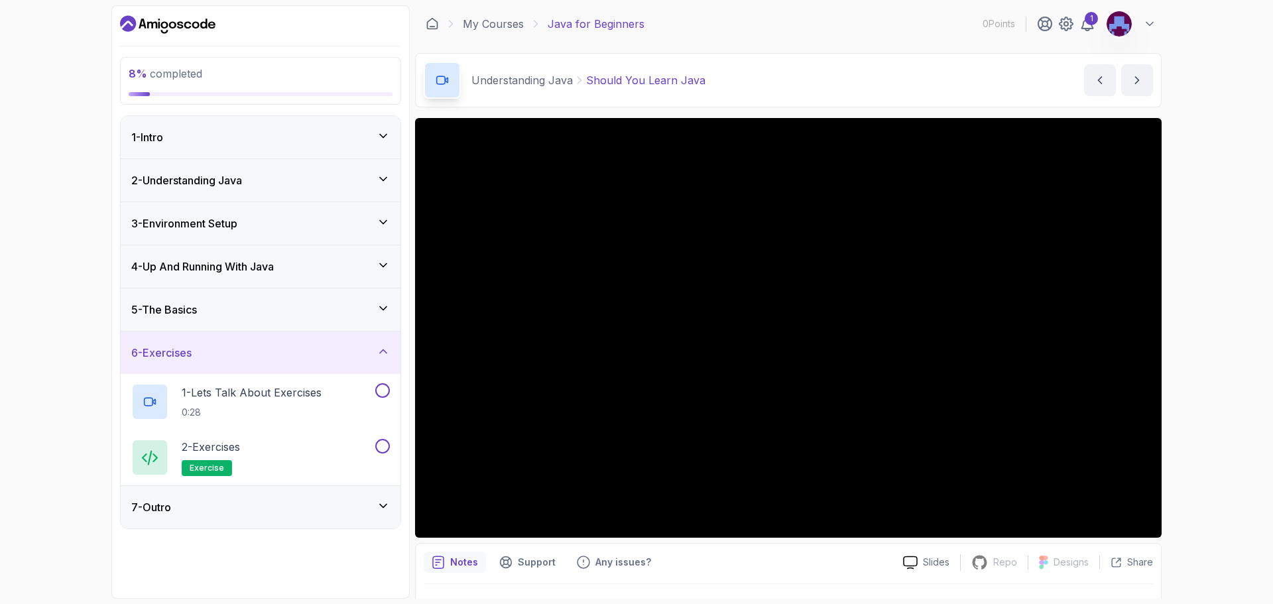
click at [211, 347] on div "6 - Exercises" at bounding box center [260, 353] width 259 height 16
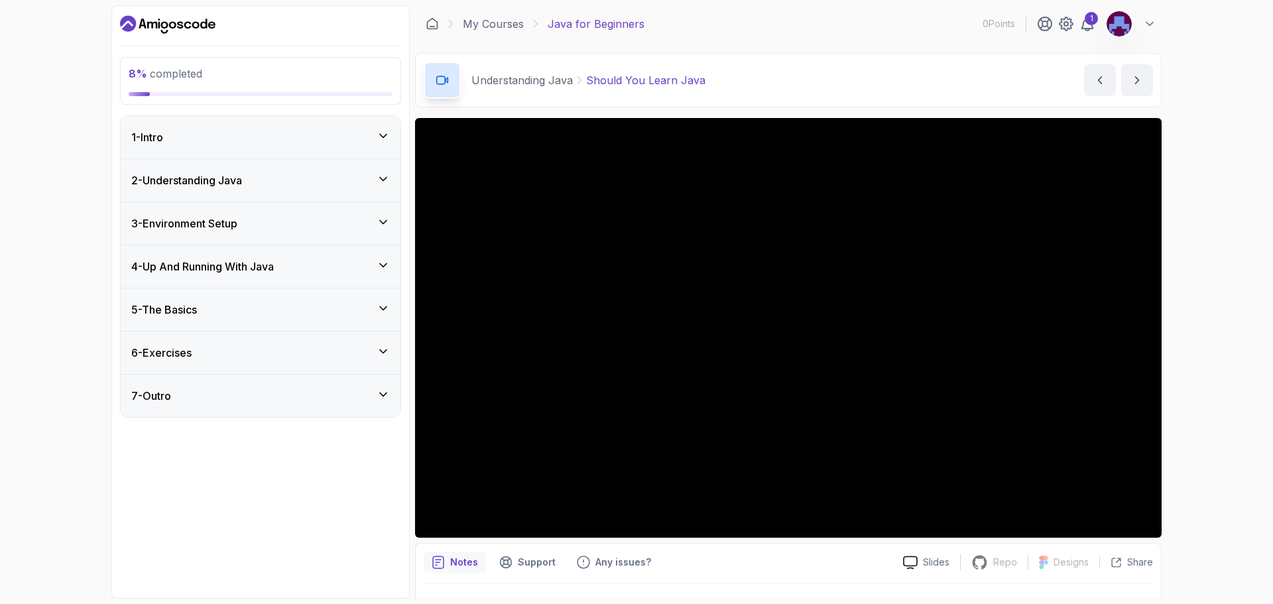
click at [197, 312] on h3 "5 - The Basics" at bounding box center [164, 310] width 66 height 16
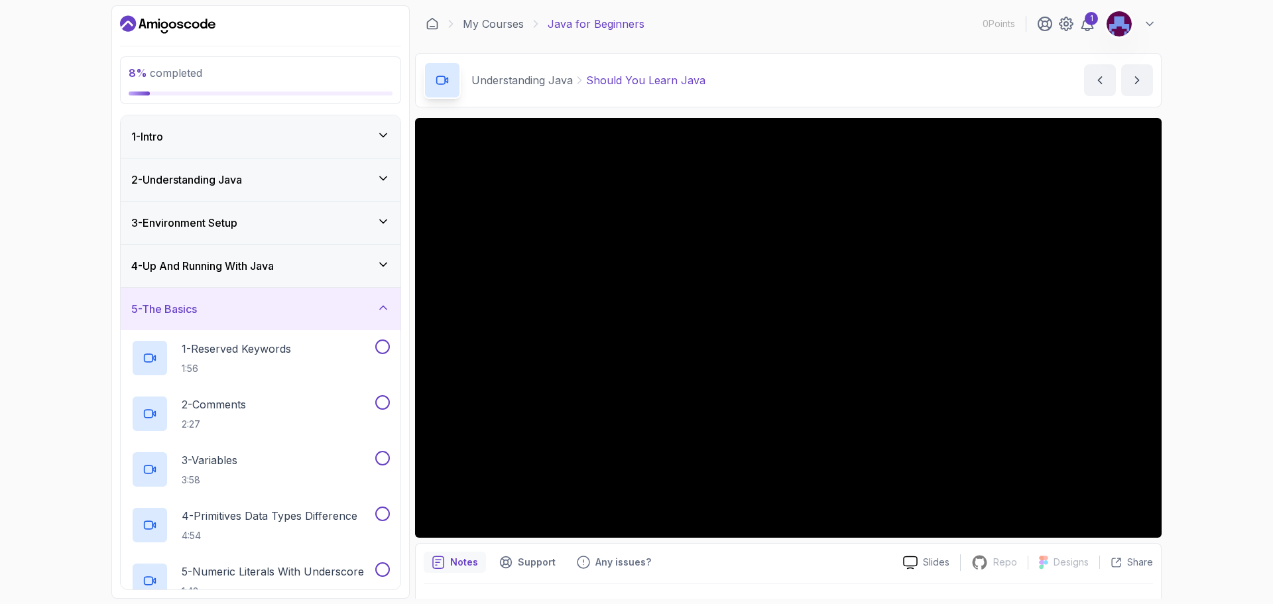
click at [197, 311] on h3 "5 - The Basics" at bounding box center [164, 309] width 66 height 16
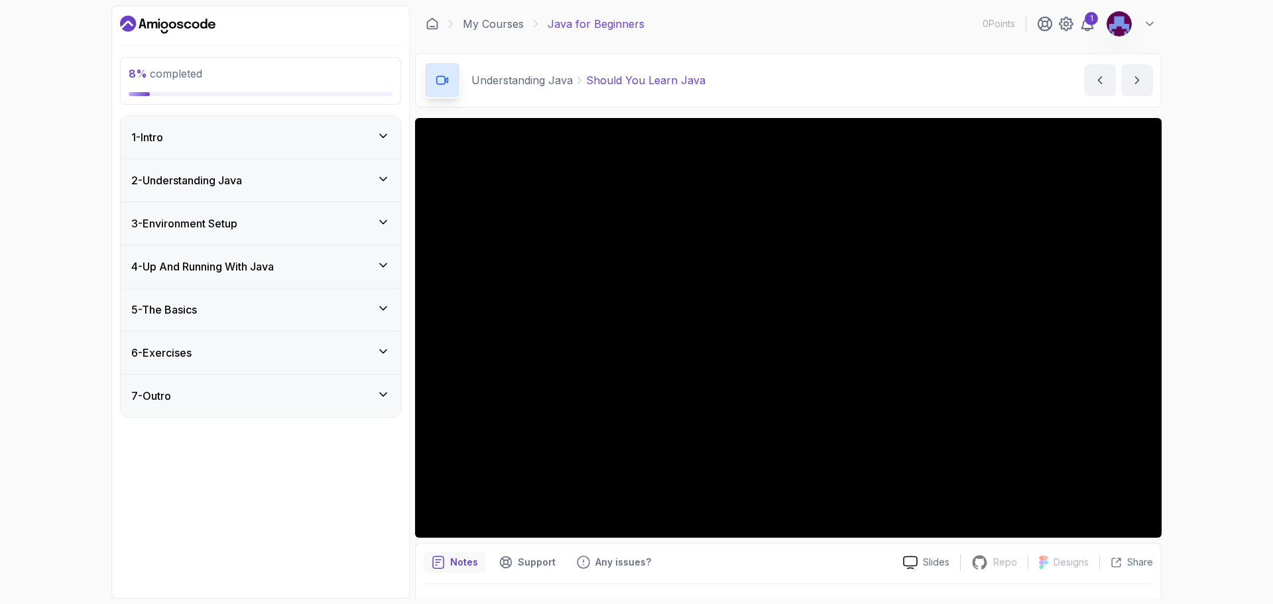
click at [353, 176] on div "2 - Understanding Java" at bounding box center [260, 180] width 259 height 16
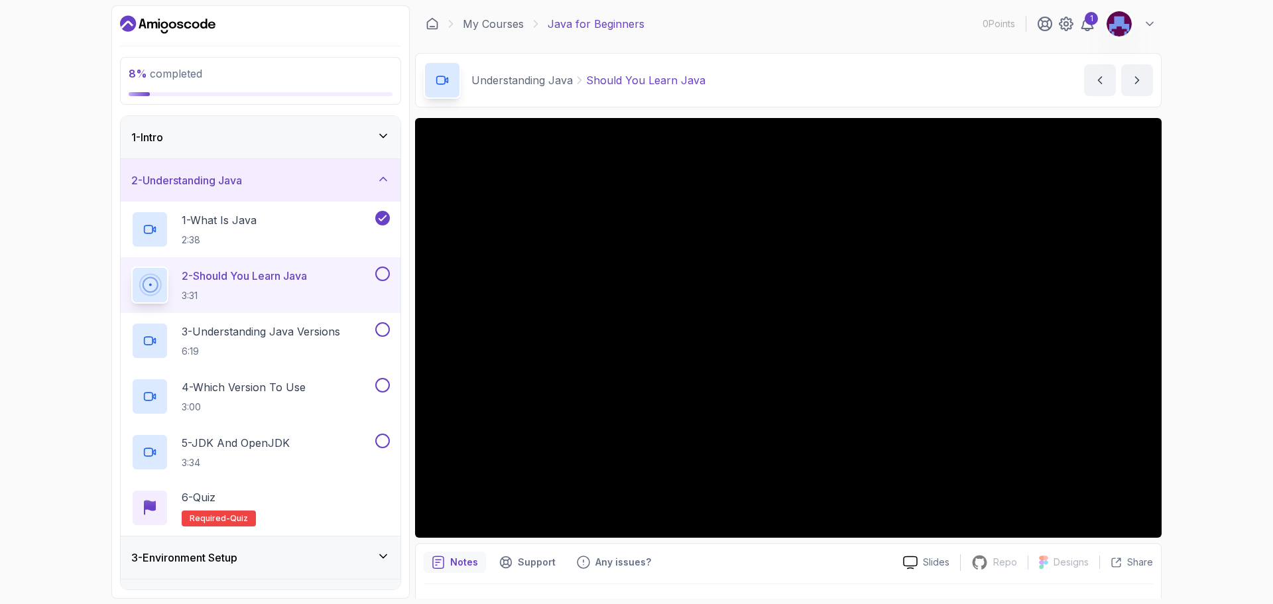
click at [330, 178] on div "2 - Understanding Java" at bounding box center [260, 180] width 259 height 16
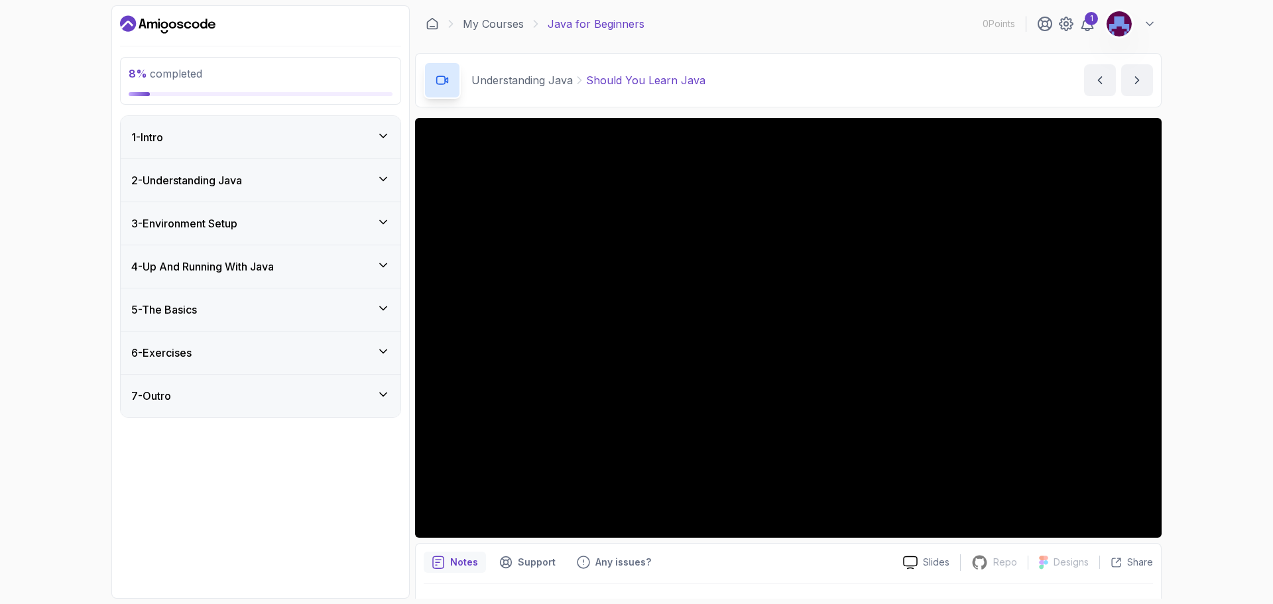
click at [330, 178] on div "2 - Understanding Java" at bounding box center [260, 180] width 259 height 16
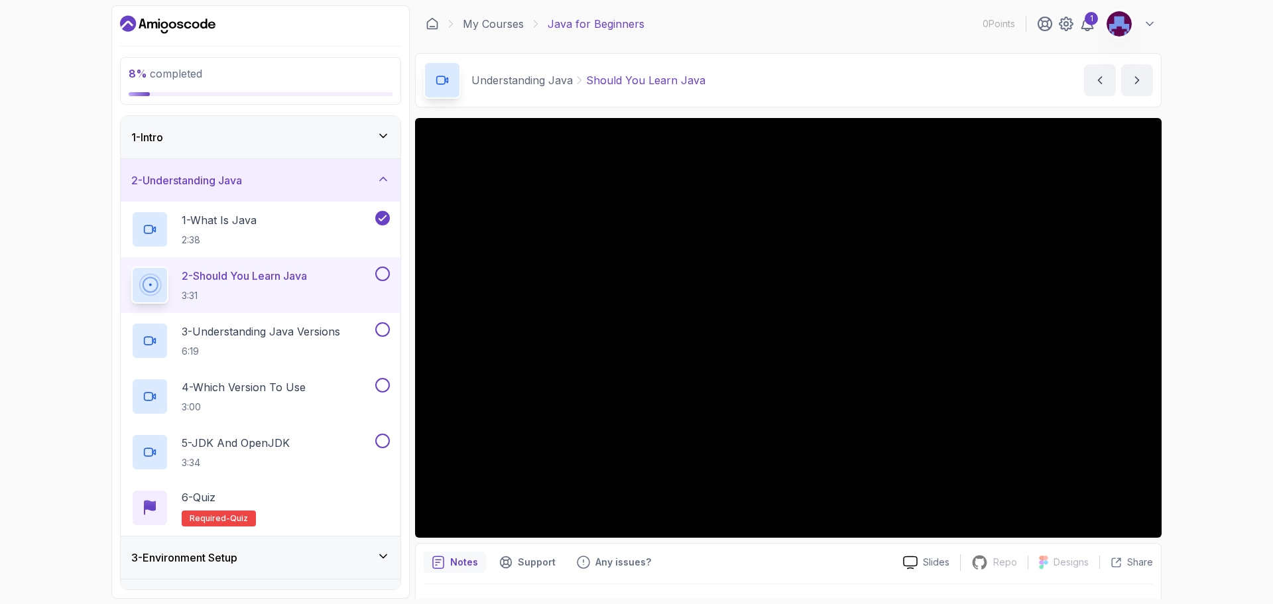
click at [330, 178] on div "2 - Understanding Java" at bounding box center [260, 180] width 259 height 16
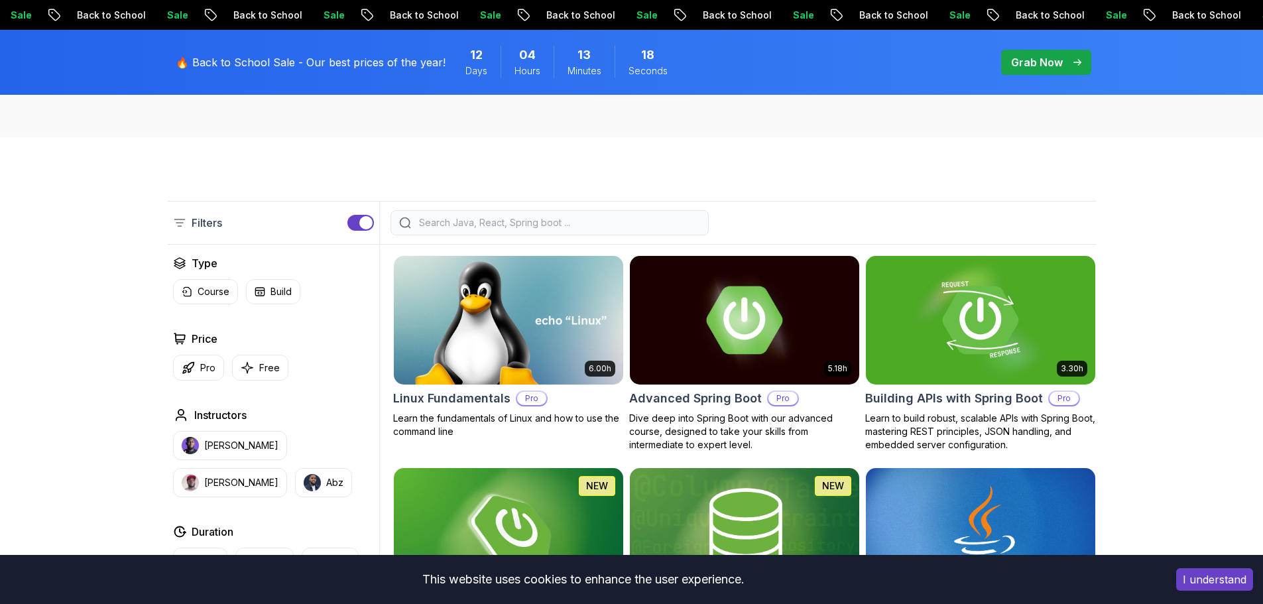
scroll to position [265, 0]
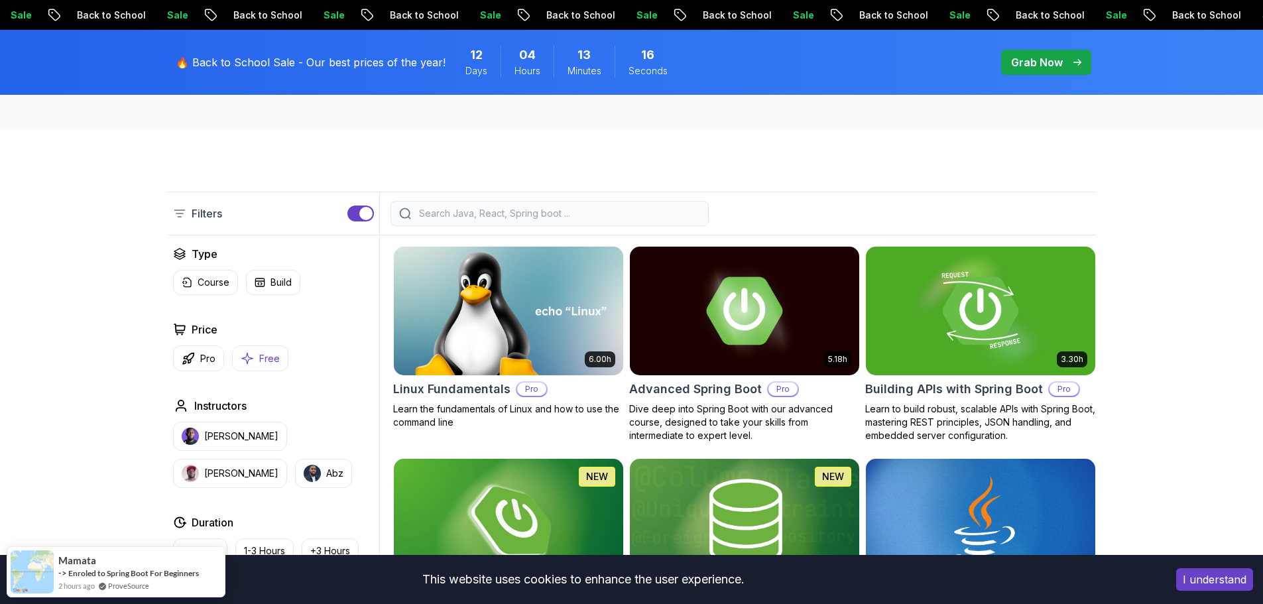
click at [253, 358] on button "Free" at bounding box center [260, 358] width 56 height 26
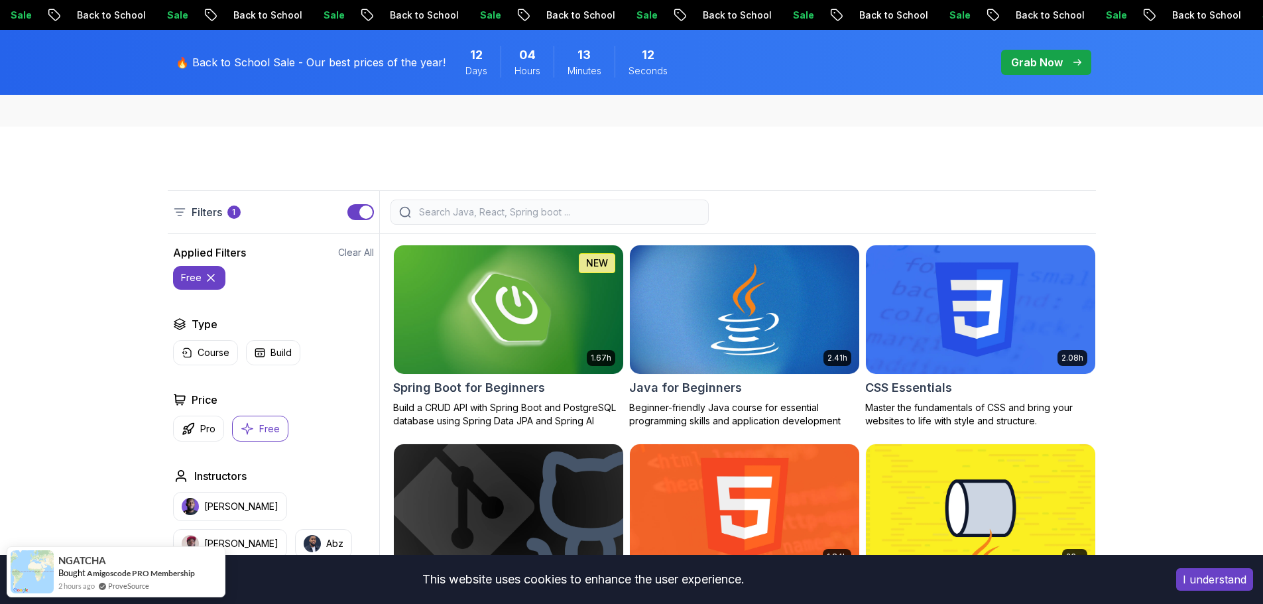
scroll to position [133, 0]
